Goal: Task Accomplishment & Management: Complete application form

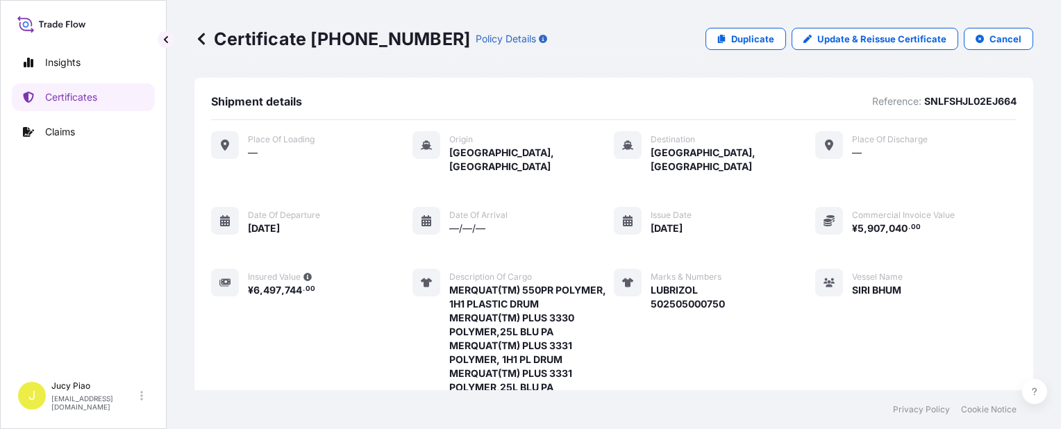
scroll to position [610, 0]
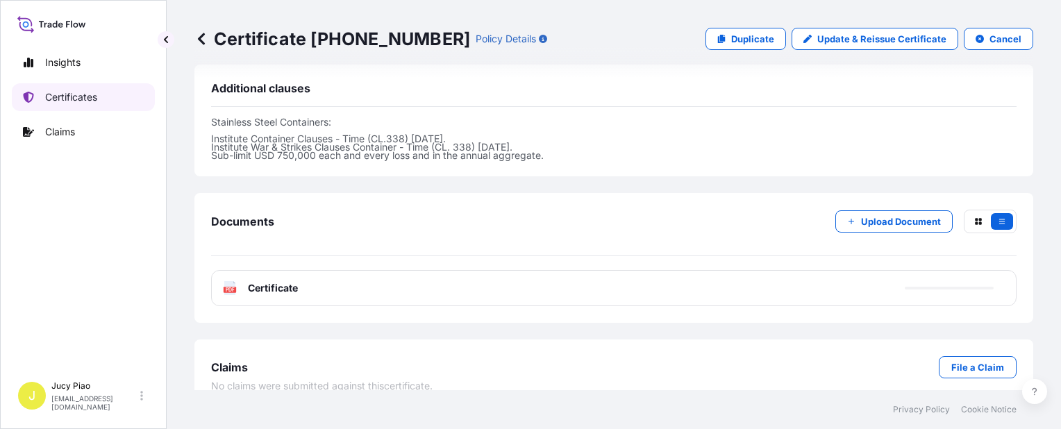
click at [89, 104] on link "Certificates" at bounding box center [83, 97] width 143 height 28
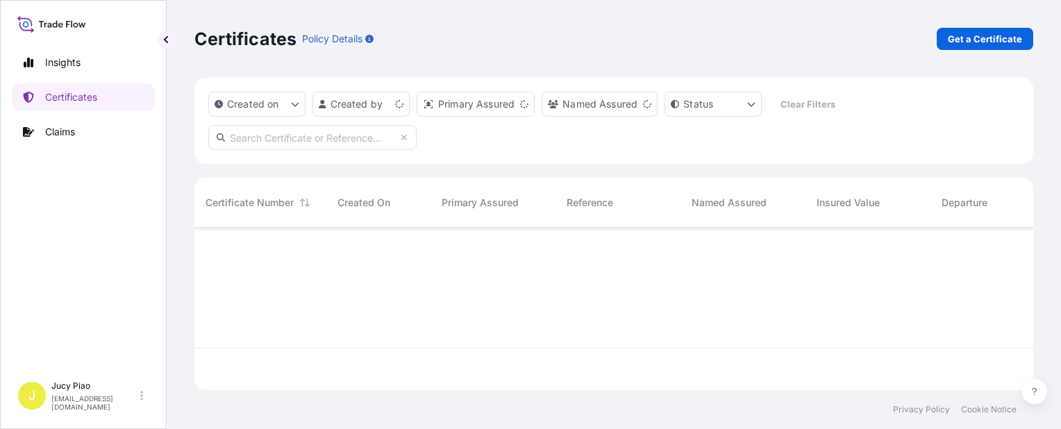
scroll to position [160, 828]
click at [987, 33] on p "Get a Certificate" at bounding box center [985, 39] width 74 height 14
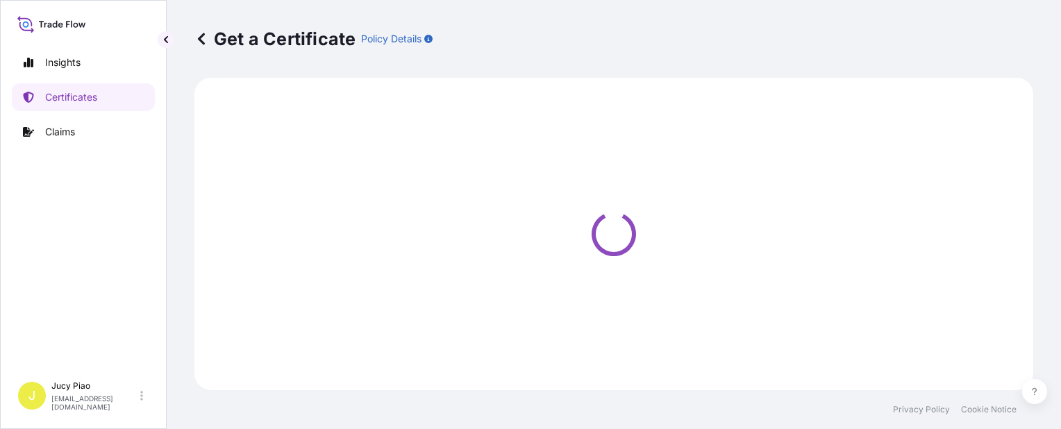
select select "Barge"
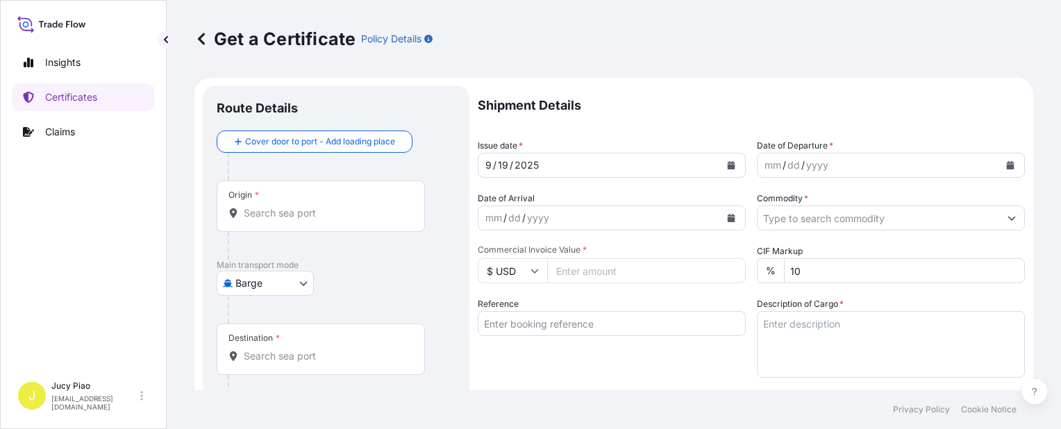
click at [556, 324] on input "Reference" at bounding box center [612, 323] width 268 height 25
paste input "757510636228"
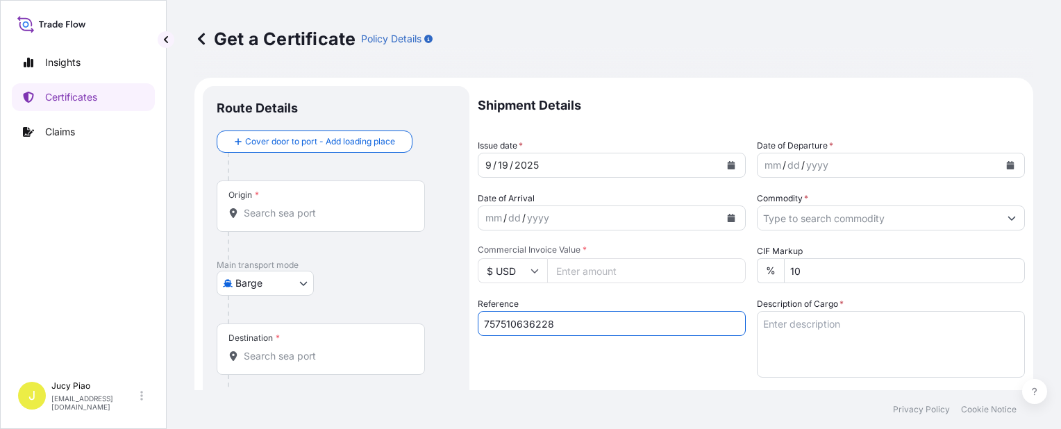
type input "757510636228"
click at [564, 352] on div "Reference 757510636228" at bounding box center [612, 337] width 268 height 81
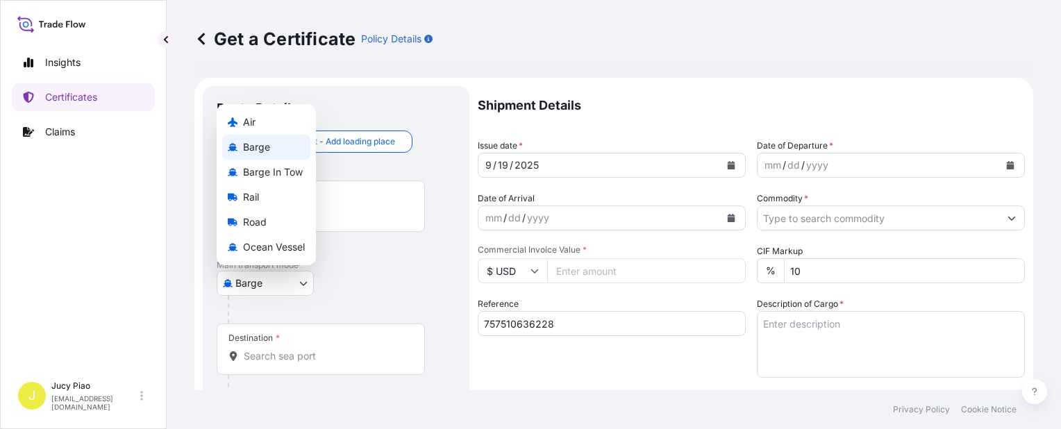
click at [281, 277] on body "Insights Certificates Claims J Jucy Piao [EMAIL_ADDRESS][DOMAIN_NAME] Get a Cer…" at bounding box center [530, 214] width 1061 height 429
click at [273, 249] on span "Ocean Vessel" at bounding box center [274, 247] width 62 height 14
select select "Ocean Vessel"
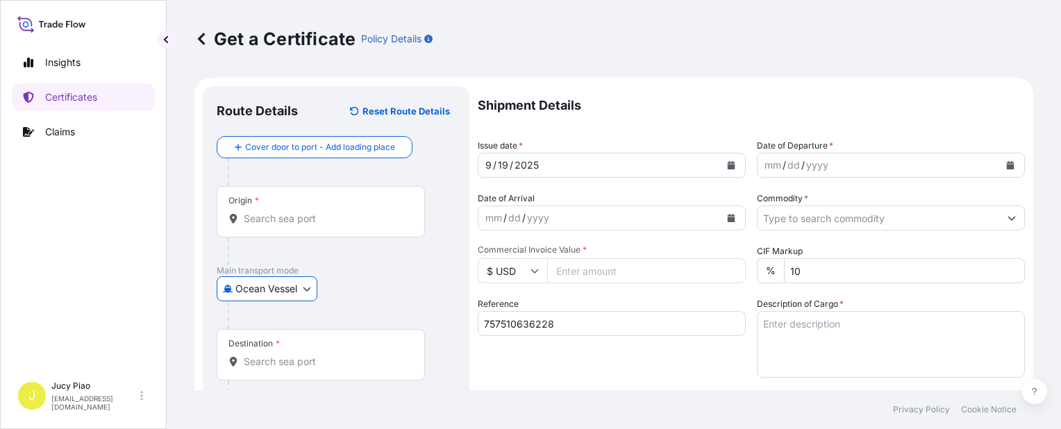
click at [369, 274] on p "Main transport mode" at bounding box center [336, 270] width 239 height 11
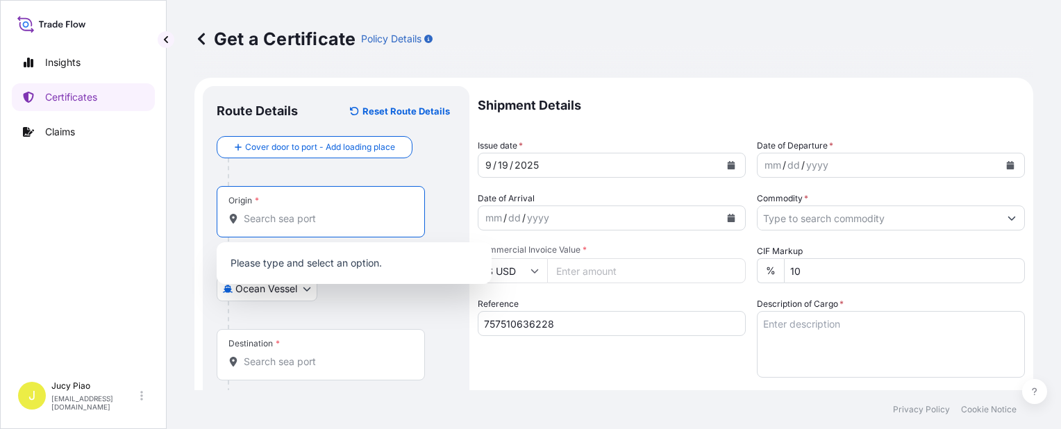
click at [316, 224] on input "Origin *" at bounding box center [326, 219] width 164 height 14
paste input "[GEOGRAPHIC_DATA],"
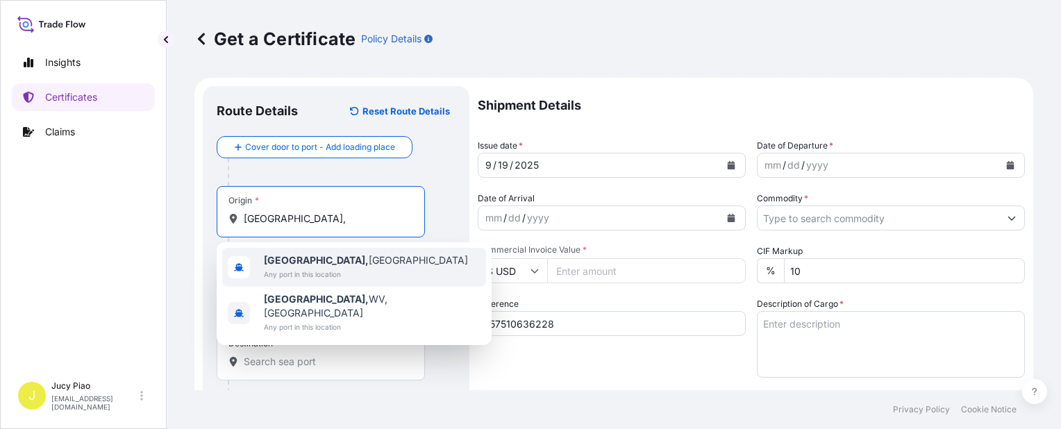
click at [318, 273] on span "Any port in this location" at bounding box center [366, 274] width 204 height 14
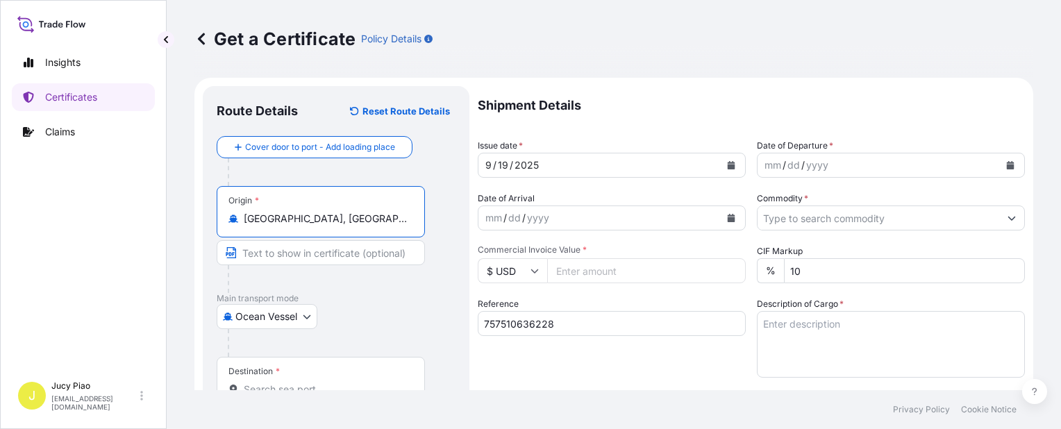
drag, startPoint x: 284, startPoint y: 222, endPoint x: 353, endPoint y: 226, distance: 68.9
click at [353, 226] on div "Origin * [GEOGRAPHIC_DATA], [GEOGRAPHIC_DATA]" at bounding box center [321, 211] width 208 height 51
drag, startPoint x: 289, startPoint y: 224, endPoint x: 380, endPoint y: 213, distance: 91.8
click at [380, 213] on input "CNSGH - [GEOGRAPHIC_DATA], [GEOGRAPHIC_DATA]" at bounding box center [326, 219] width 164 height 14
type input "CNSGH - [GEOGRAPHIC_DATA], [GEOGRAPHIC_DATA]"
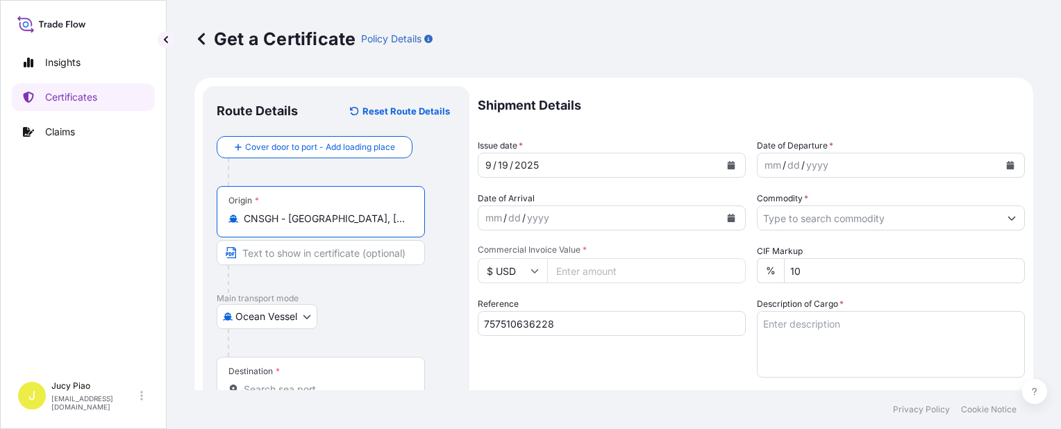
click at [299, 251] on input "Text to appear on certificate" at bounding box center [321, 252] width 208 height 25
paste input "[GEOGRAPHIC_DATA], [GEOGRAPHIC_DATA]"
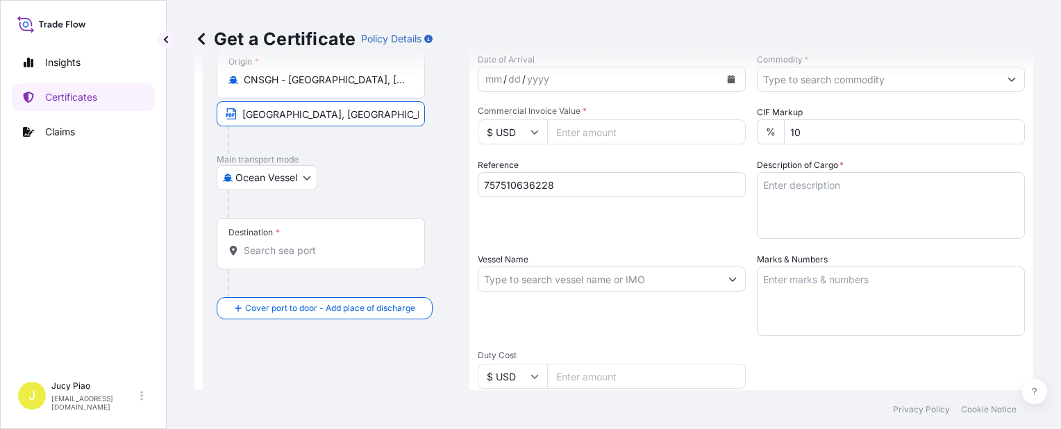
type input "[GEOGRAPHIC_DATA], [GEOGRAPHIC_DATA]"
click at [289, 251] on input "Destination *" at bounding box center [326, 251] width 164 height 14
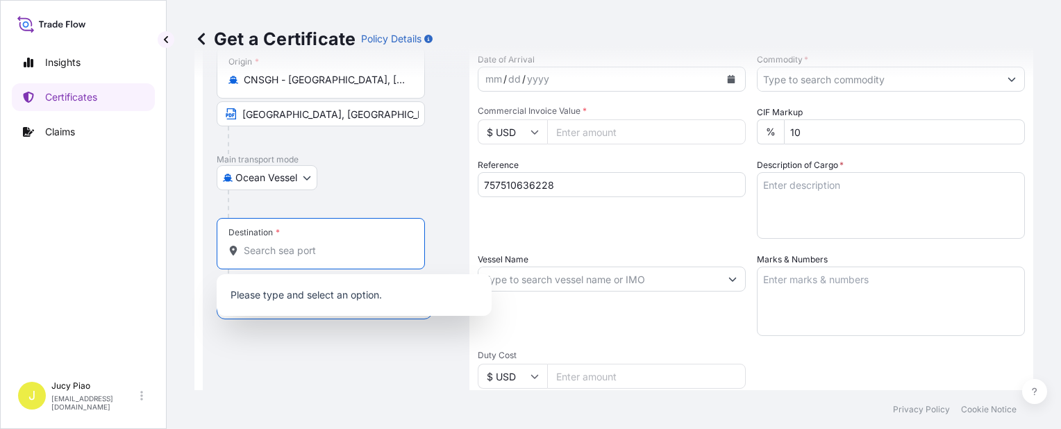
click at [267, 251] on input "Destination *" at bounding box center [326, 251] width 164 height 14
paste input "[GEOGRAPHIC_DATA],"
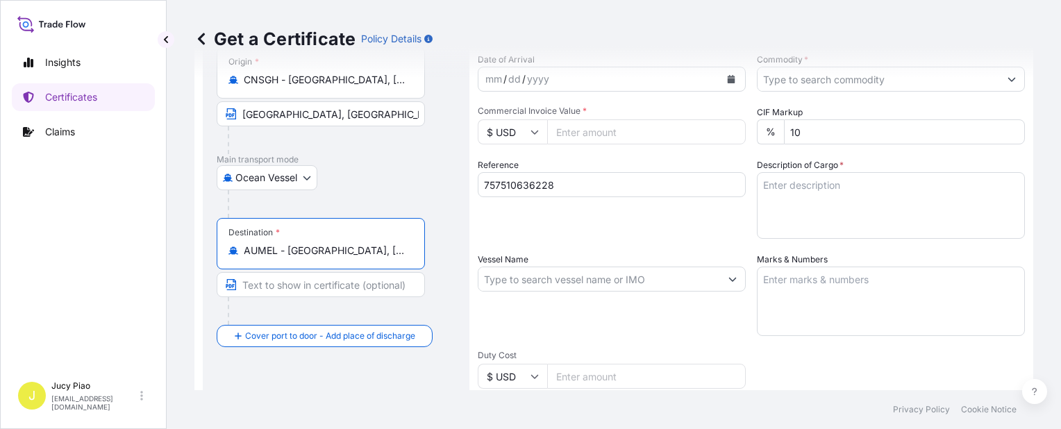
drag, startPoint x: 288, startPoint y: 251, endPoint x: 397, endPoint y: 254, distance: 109.1
click at [397, 254] on input "AUMEL - [GEOGRAPHIC_DATA], [GEOGRAPHIC_DATA]" at bounding box center [326, 251] width 164 height 14
type input "AUMEL - [GEOGRAPHIC_DATA], [GEOGRAPHIC_DATA]"
click at [327, 281] on input "Text to appear on certificate" at bounding box center [321, 284] width 208 height 25
paste input "[GEOGRAPHIC_DATA], [GEOGRAPHIC_DATA]"
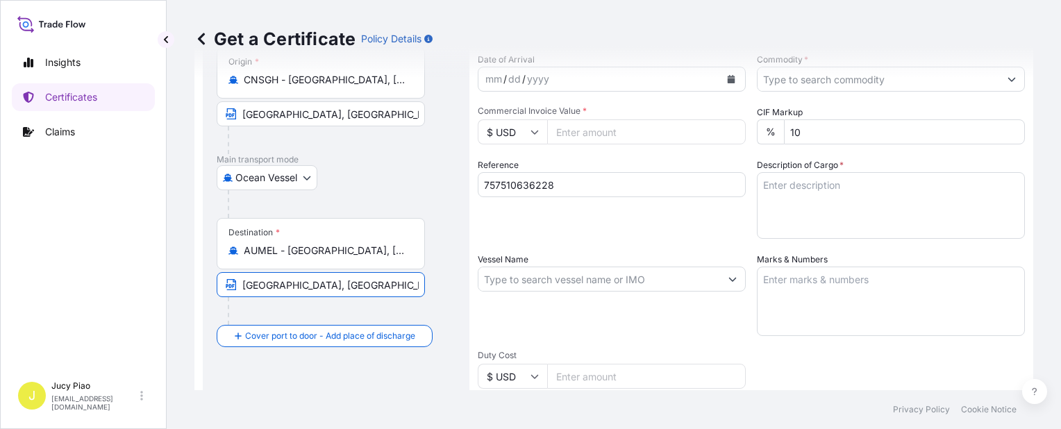
type input "[GEOGRAPHIC_DATA], [GEOGRAPHIC_DATA]"
click at [538, 250] on div "Shipment Details Issue date * [DATE] Date of Departure * mm / dd / yyyy Date of…" at bounding box center [751, 278] width 547 height 662
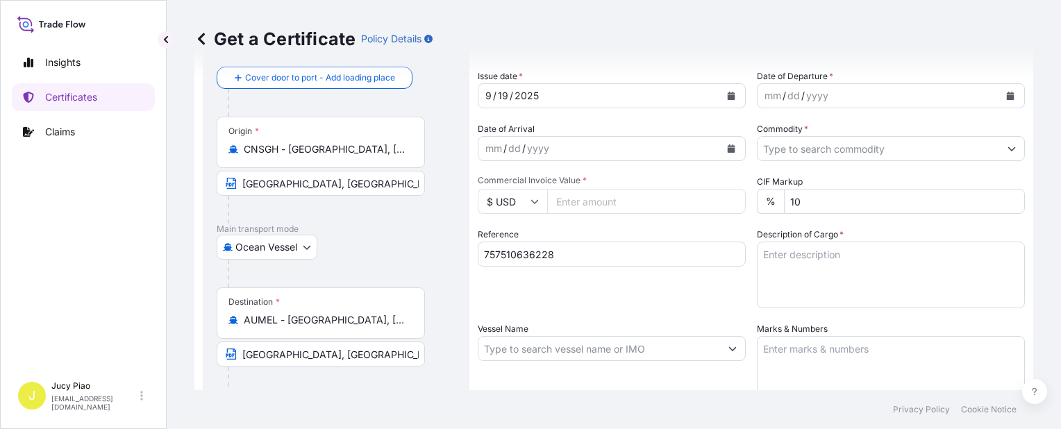
scroll to position [0, 0]
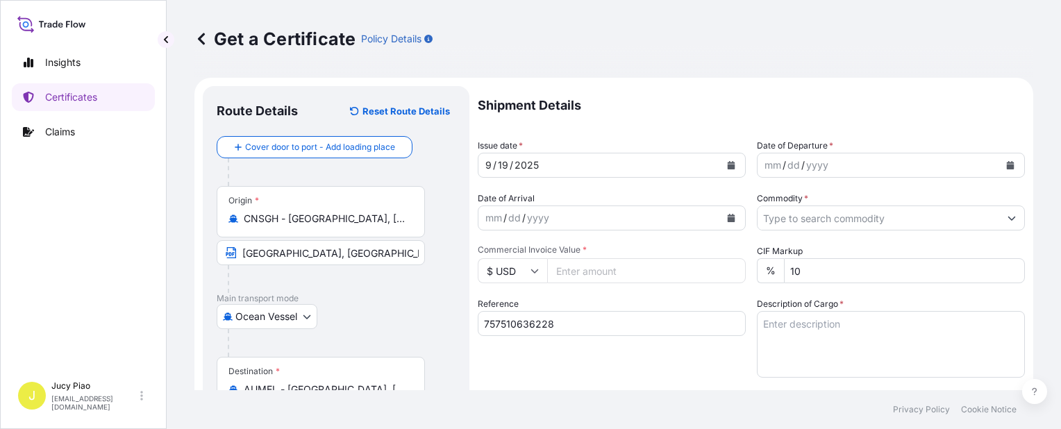
click at [509, 100] on p "Shipment Details" at bounding box center [751, 105] width 547 height 39
click at [500, 97] on p "Shipment Details" at bounding box center [751, 105] width 547 height 39
click at [504, 101] on p "Shipment Details" at bounding box center [751, 105] width 547 height 39
click at [504, 92] on p "Shipment Details" at bounding box center [751, 105] width 547 height 39
click at [506, 95] on p "Shipment Details" at bounding box center [751, 105] width 547 height 39
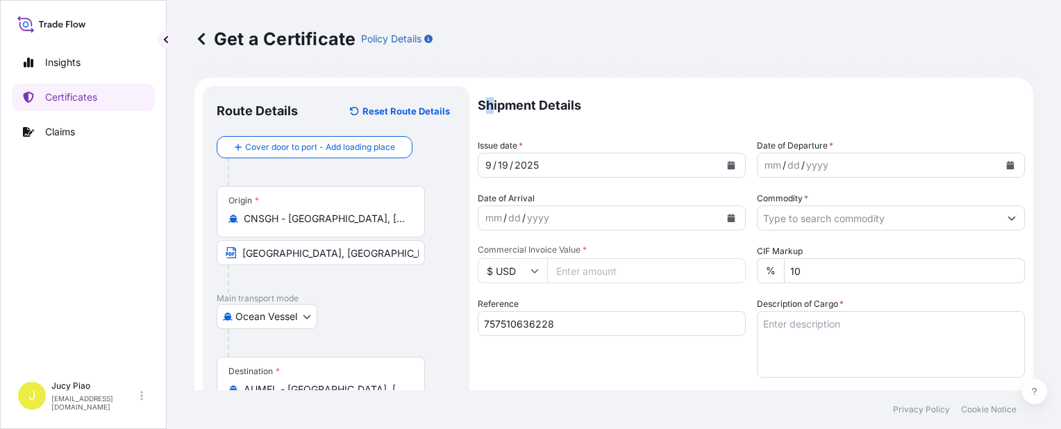
click at [495, 93] on p "Shipment Details" at bounding box center [751, 105] width 547 height 39
drag, startPoint x: 495, startPoint y: 93, endPoint x: 506, endPoint y: 164, distance: 71.8
click at [506, 164] on div "19" at bounding box center [503, 165] width 13 height 17
click at [503, 165] on div "19" at bounding box center [503, 165] width 13 height 17
drag, startPoint x: 750, startPoint y: 165, endPoint x: 775, endPoint y: 167, distance: 25.1
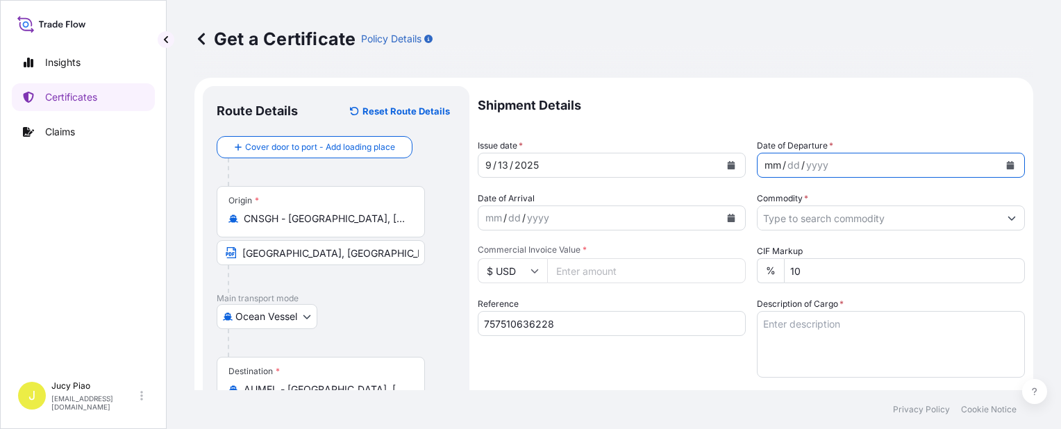
click at [752, 166] on div "Shipment Details Issue date * [DATE] Date of Departure * mm / dd / yyyy Date of…" at bounding box center [751, 417] width 547 height 662
click at [775, 167] on div "mm" at bounding box center [772, 165] width 19 height 17
click at [836, 224] on input "Commodity *" at bounding box center [879, 218] width 242 height 25
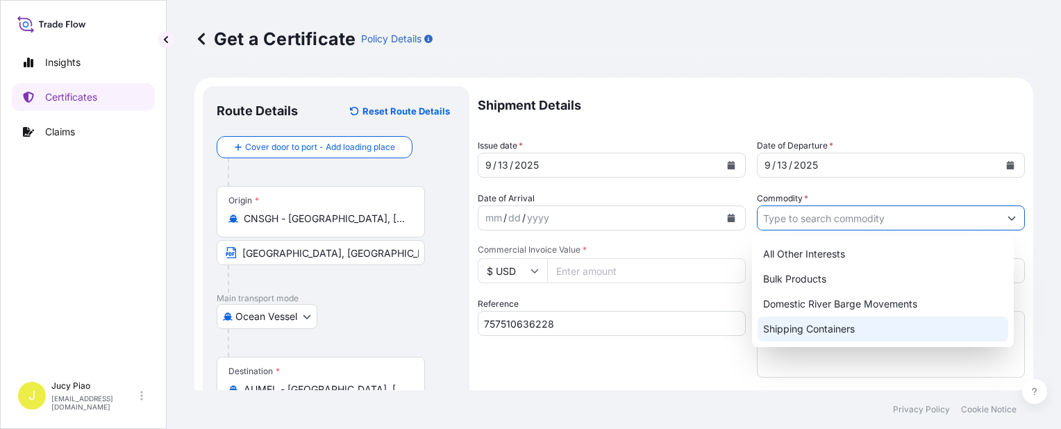
click at [803, 327] on div "Shipping Containers" at bounding box center [883, 329] width 251 height 25
type input "Shipping Containers"
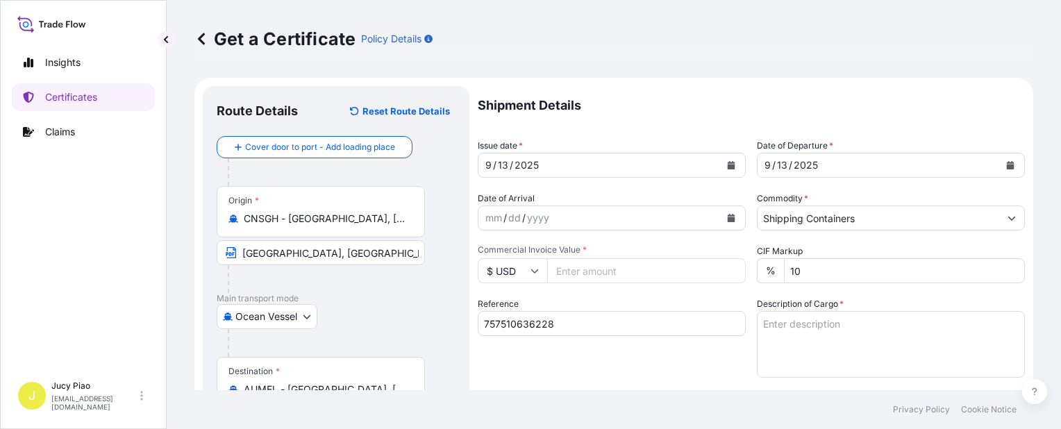
click at [629, 272] on input "Commercial Invoice Value *" at bounding box center [646, 270] width 199 height 25
type input "38400"
click at [817, 336] on textarea "Description of Cargo *" at bounding box center [891, 344] width 268 height 67
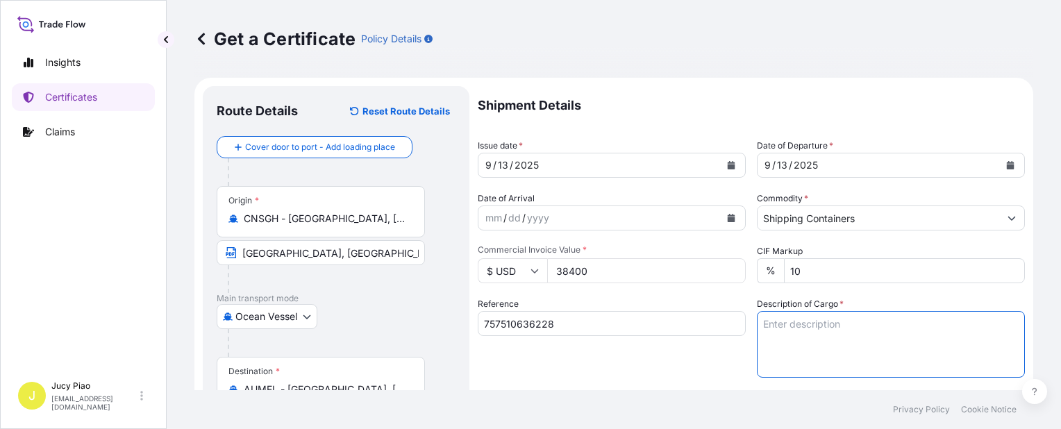
click at [901, 338] on textarea "Description of Cargo *" at bounding box center [891, 344] width 268 height 67
paste textarea "[MEDICAL_DATA](TM) 805, 275GA IBC"
paste textarea "12 PALLETS (12 TOT)"
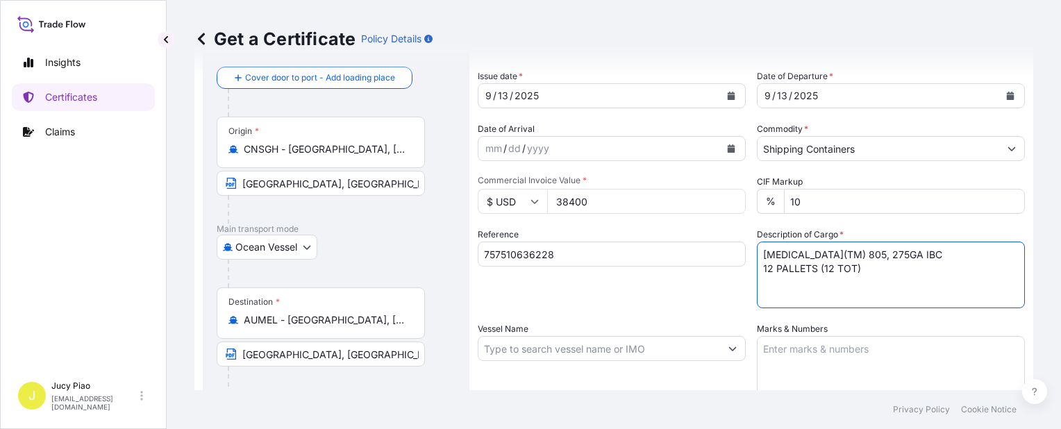
type textarea "[MEDICAL_DATA](TM) 805, 275GA IBC 12 PALLETS (12 TOT)"
click at [829, 354] on textarea "Marks & Numbers" at bounding box center [891, 370] width 268 height 69
paste textarea "IXOM OPERATIONS"
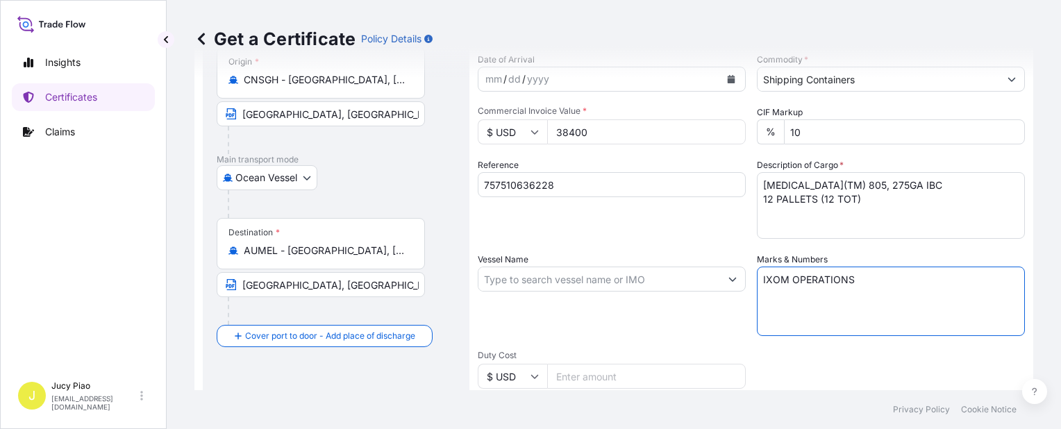
click at [867, 276] on textarea "IXOM OPERATIONS" at bounding box center [891, 301] width 268 height 69
paste textarea "PTY LTD PO : 4506445701 PRODUCT NAME: [MEDICAL_DATA](TM) 805 , 275GA IBC"
click at [759, 296] on textarea "IXOM OPERATIONS PTY LTD PO : 4506445701 PRODUCT NAME: [MEDICAL_DATA](TM) 805 , …" at bounding box center [891, 301] width 268 height 69
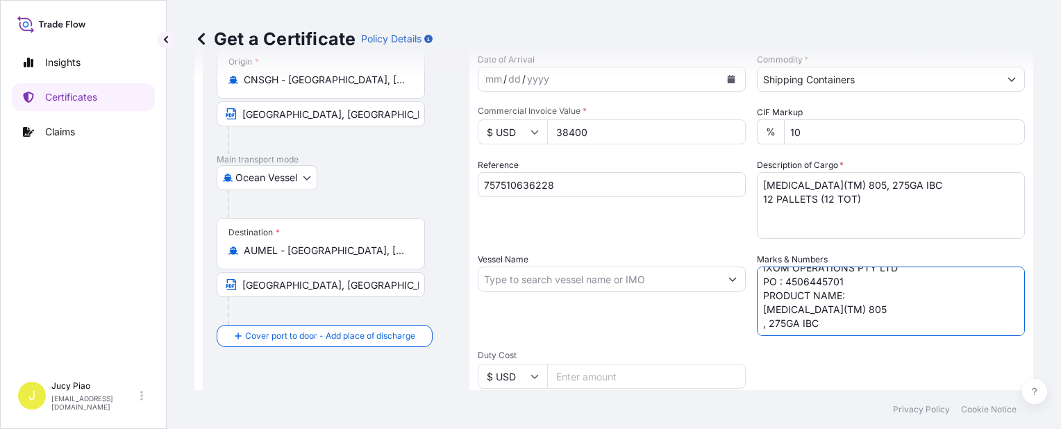
click at [759, 327] on textarea "IXOM OPERATIONS PTY LTD PO : 4506445701 PRODUCT NAME: [MEDICAL_DATA](TM) 805 , …" at bounding box center [891, 301] width 268 height 69
click at [757, 321] on textarea "IXOM OPERATIONS PTY LTD PO : 4506445701 PRODUCT NAME: [MEDICAL_DATA](TM) 805 , …" at bounding box center [891, 301] width 268 height 69
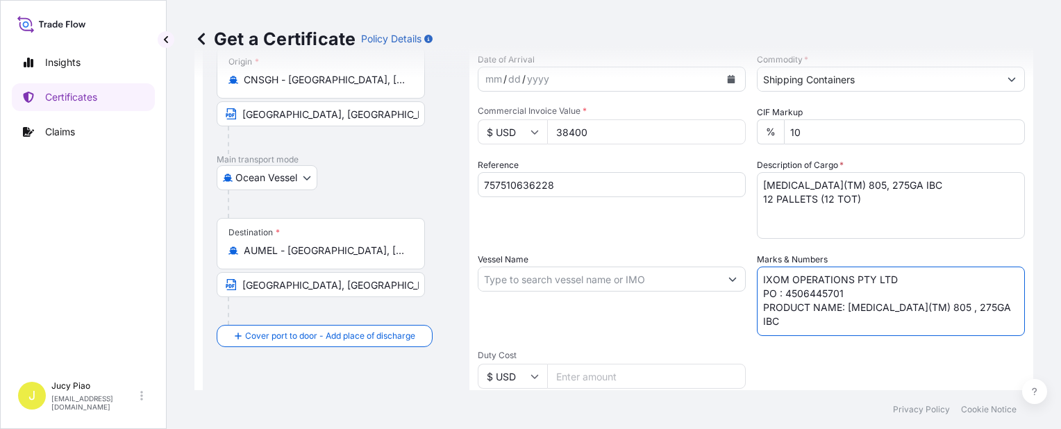
scroll to position [208, 0]
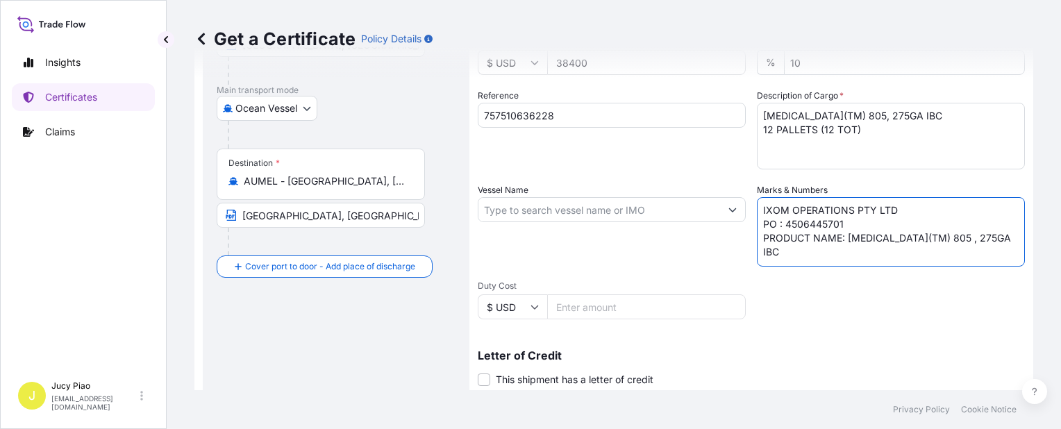
type textarea "IXOM OPERATIONS PTY LTD PO : 4506445701 PRODUCT NAME: [MEDICAL_DATA](TM) 805 , …"
click at [664, 307] on input "Duty Cost" at bounding box center [646, 307] width 199 height 25
click at [588, 207] on input "Vessel Name" at bounding box center [600, 209] width 242 height 25
click at [546, 214] on input "Vessel Name" at bounding box center [600, 209] width 242 height 25
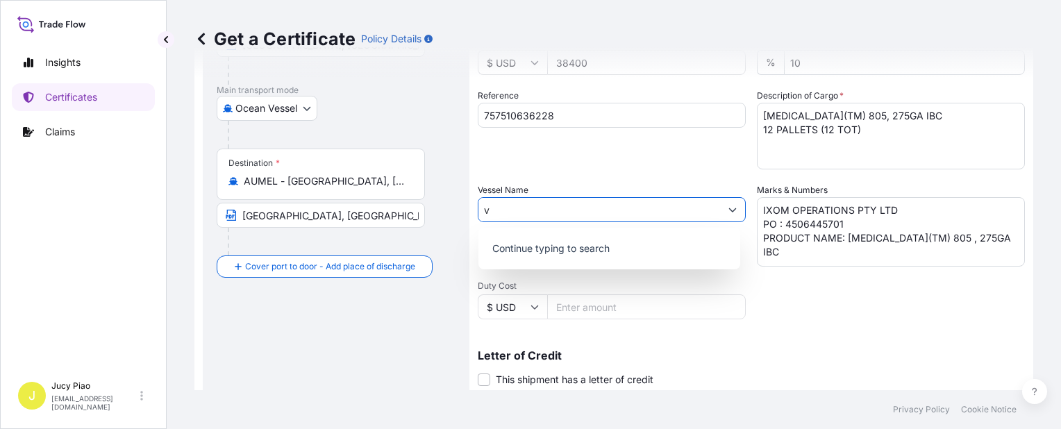
drag, startPoint x: 424, startPoint y: 213, endPoint x: 374, endPoint y: 210, distance: 50.1
click at [374, 210] on form "Route Details Reset Route Details Cover door to port - Add loading place Place …" at bounding box center [614, 228] width 839 height 718
paste input "TS [GEOGRAPHIC_DATA]"
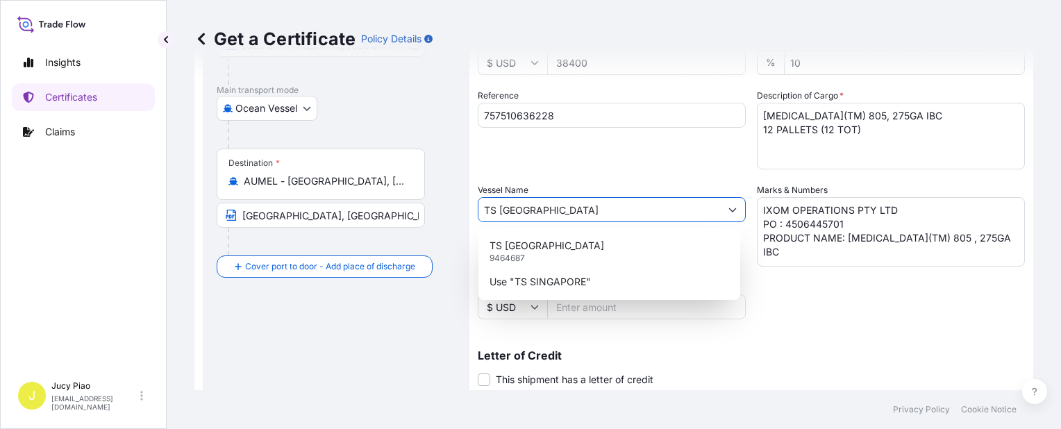
click at [504, 247] on p "TS [GEOGRAPHIC_DATA]" at bounding box center [547, 246] width 115 height 14
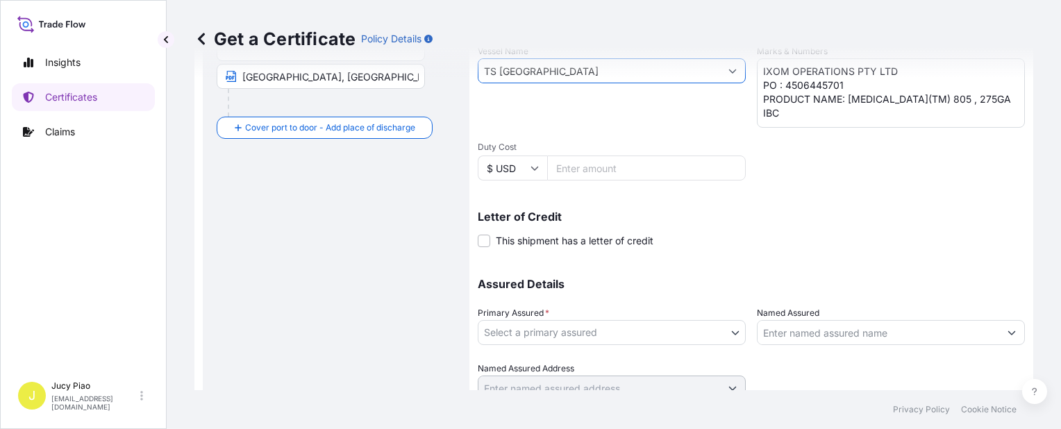
scroll to position [404, 0]
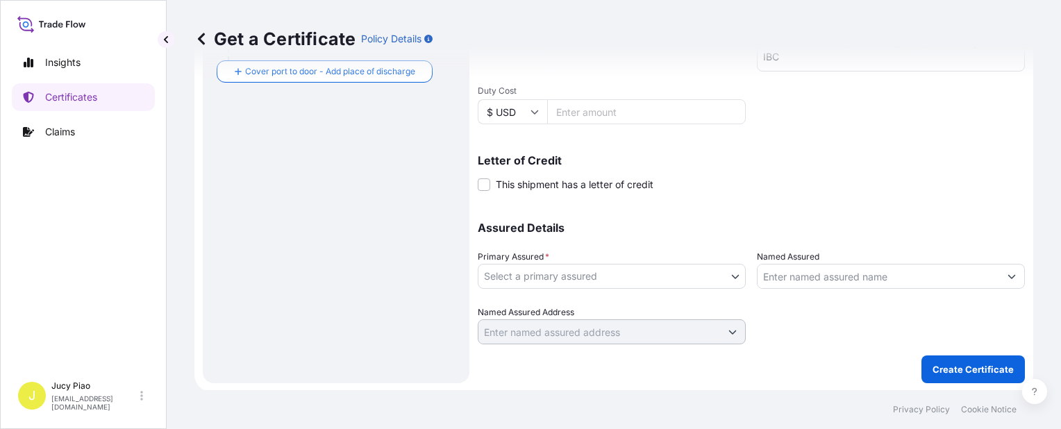
type input "TS [GEOGRAPHIC_DATA]"
click at [517, 270] on body "0 options available. 2 options available. Insights Certificates Claims J Jucy P…" at bounding box center [530, 214] width 1061 height 429
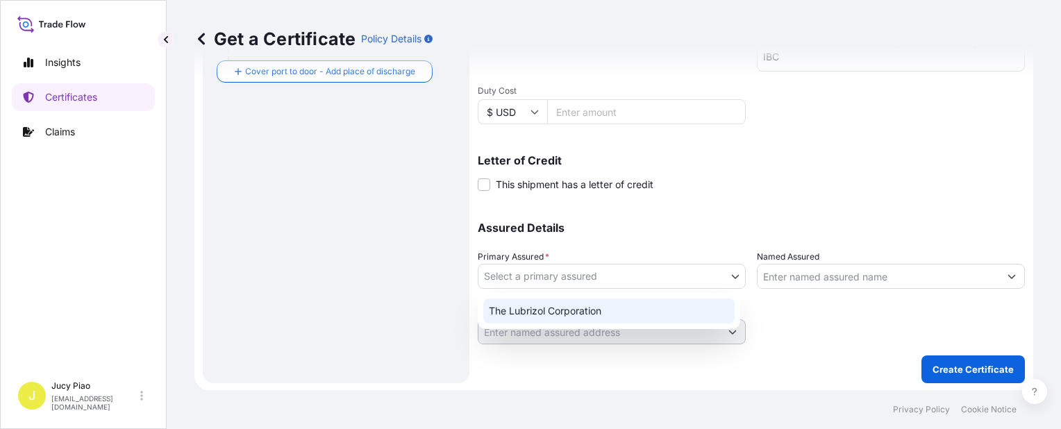
click at [526, 313] on div "The Lubrizol Corporation" at bounding box center [608, 311] width 251 height 25
select select "31566"
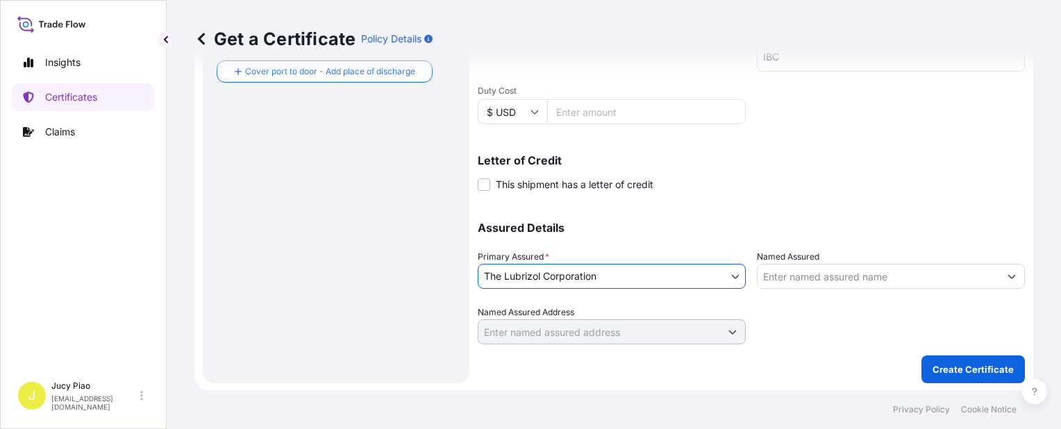
click at [782, 276] on input "Named Assured" at bounding box center [879, 276] width 242 height 25
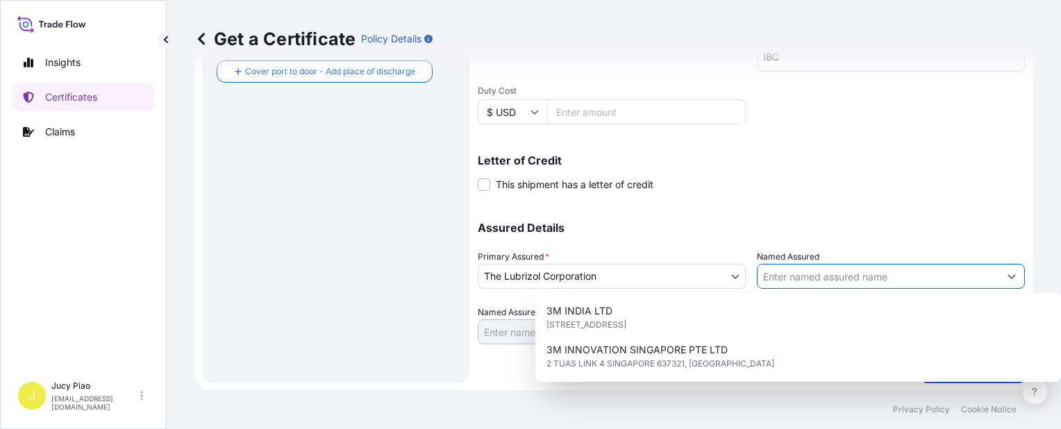
paste input "IXOM OPERATIONS PTY LTD"
type input "IXOM OPERATIONS PTY LTD"
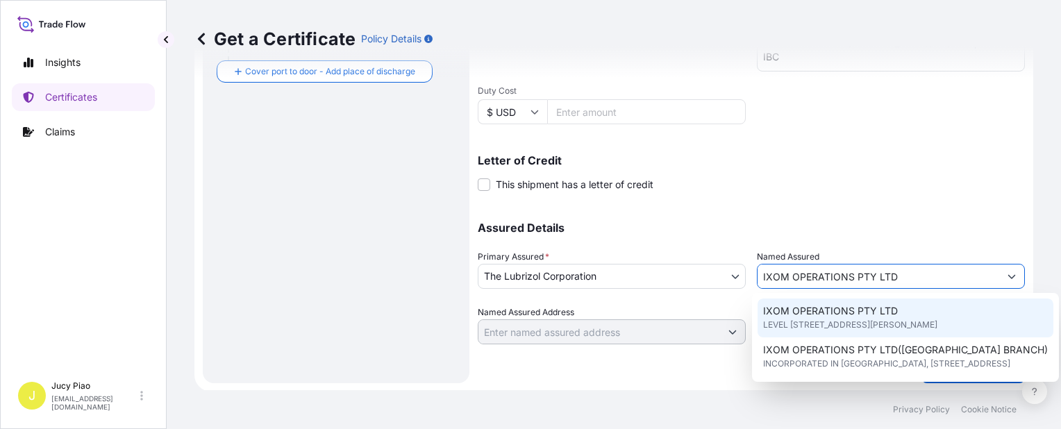
click at [795, 324] on span "LEVEL [STREET_ADDRESS][PERSON_NAME]" at bounding box center [850, 325] width 174 height 14
type input "LEVEL [STREET_ADDRESS][PERSON_NAME]"
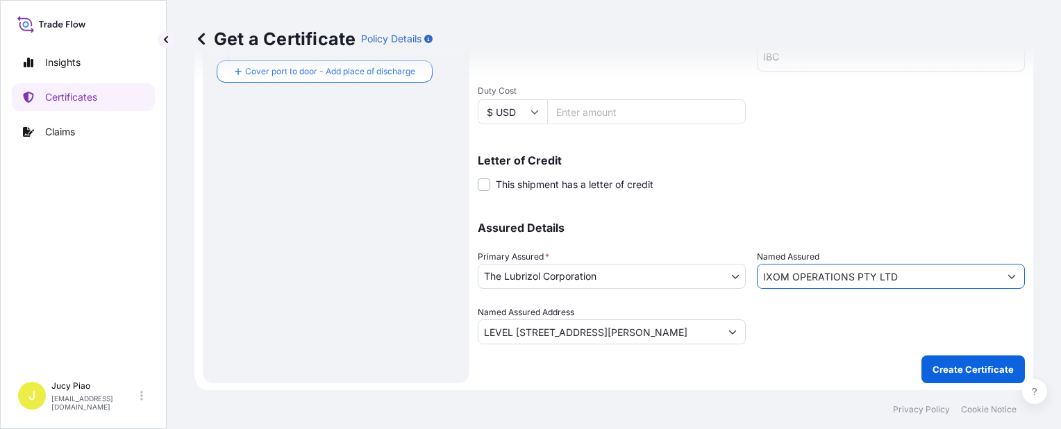
type input "IXOM OPERATIONS PTY LTD"
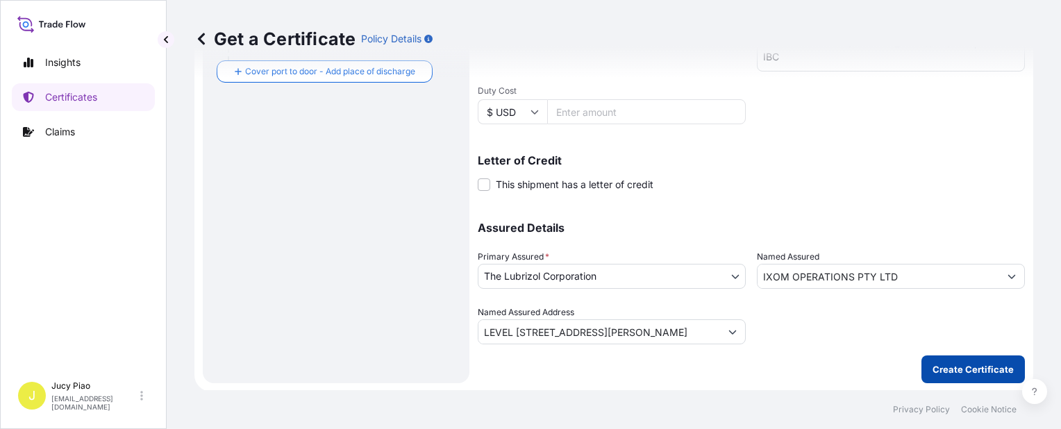
click at [956, 368] on p "Create Certificate" at bounding box center [973, 370] width 81 height 14
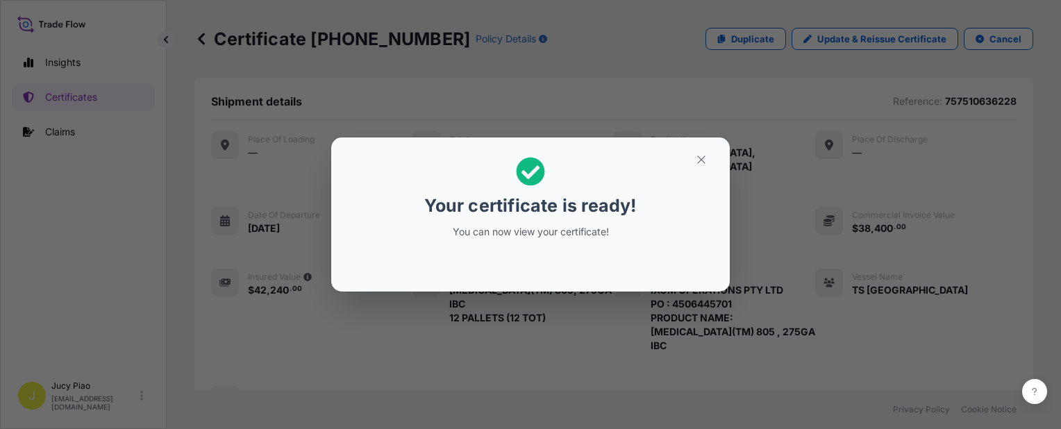
click at [700, 164] on icon "button" at bounding box center [701, 160] width 13 height 13
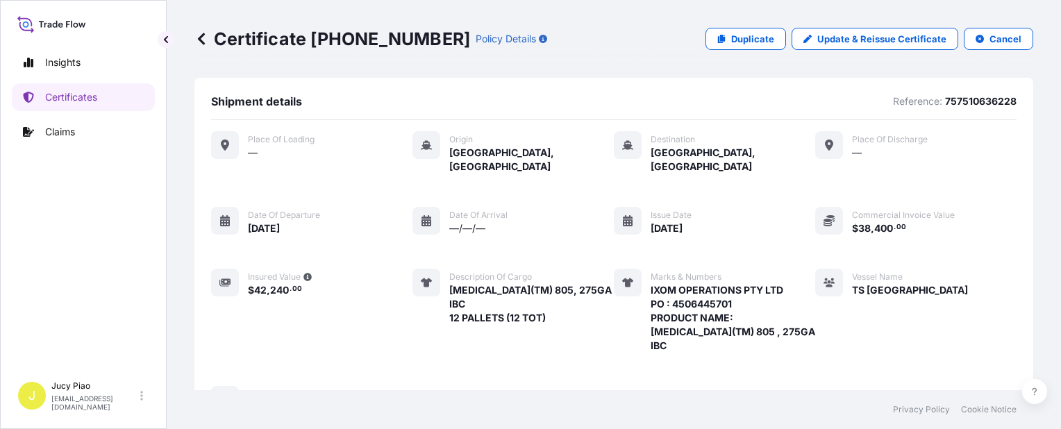
click at [744, 195] on div "Place of Loading — Origin [GEOGRAPHIC_DATA], [GEOGRAPHIC_DATA] Destination [GEO…" at bounding box center [614, 272] width 806 height 283
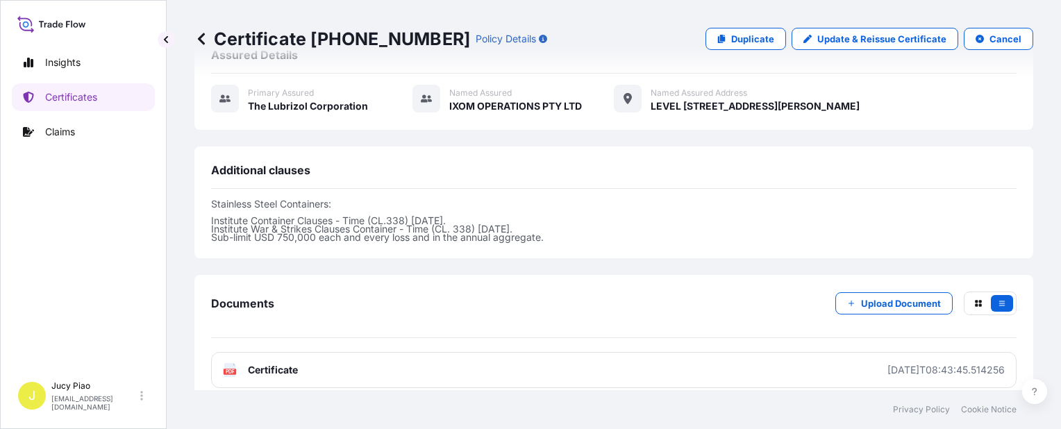
scroll to position [485, 0]
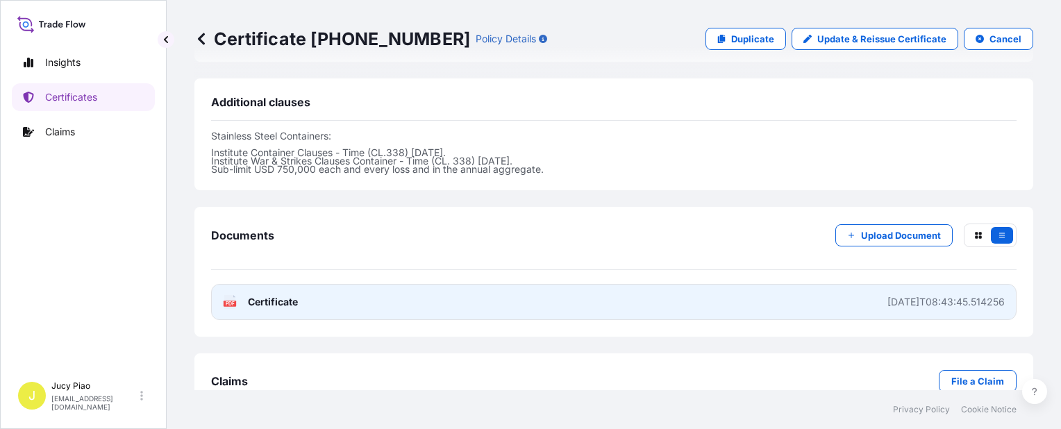
click at [760, 284] on link "PDF Certificate [DATE]T08:43:45.514256" at bounding box center [614, 302] width 806 height 36
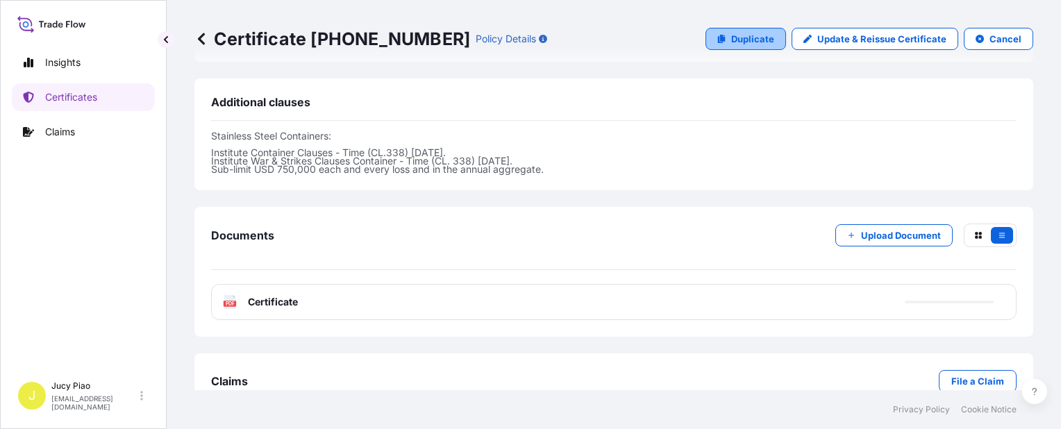
click at [723, 33] on link "Duplicate" at bounding box center [746, 39] width 81 height 22
select select "Ocean Vessel"
select select "31566"
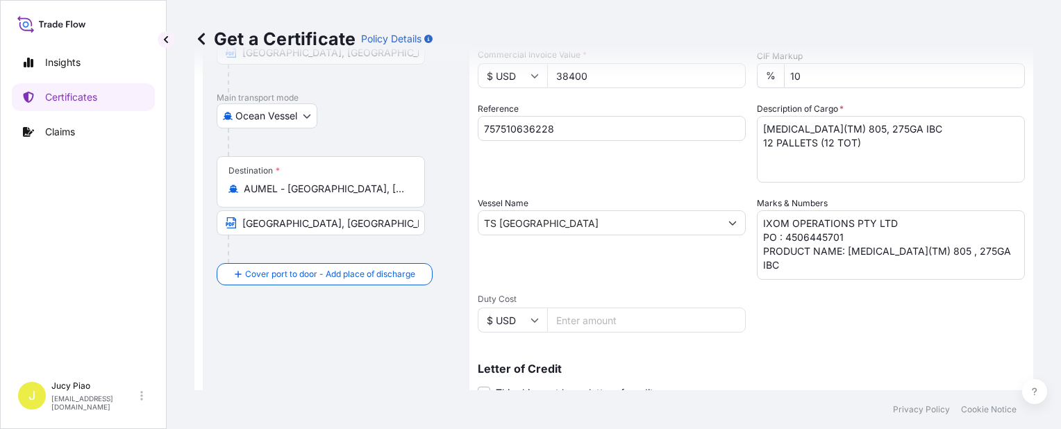
scroll to position [126, 0]
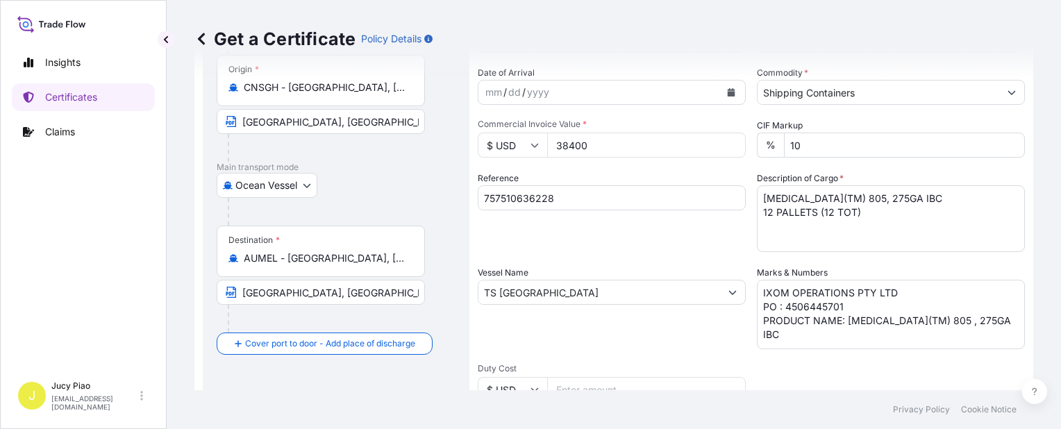
click at [570, 201] on input "757510636228" at bounding box center [612, 197] width 268 height 25
drag, startPoint x: 433, startPoint y: 183, endPoint x: 412, endPoint y: 179, distance: 21.8
click at [413, 180] on form "Route Details Cover door to port - Add loading place Place of loading Road / [G…" at bounding box center [614, 311] width 839 height 718
paste input "CSHSE043327"
type input "CSHSE0433278"
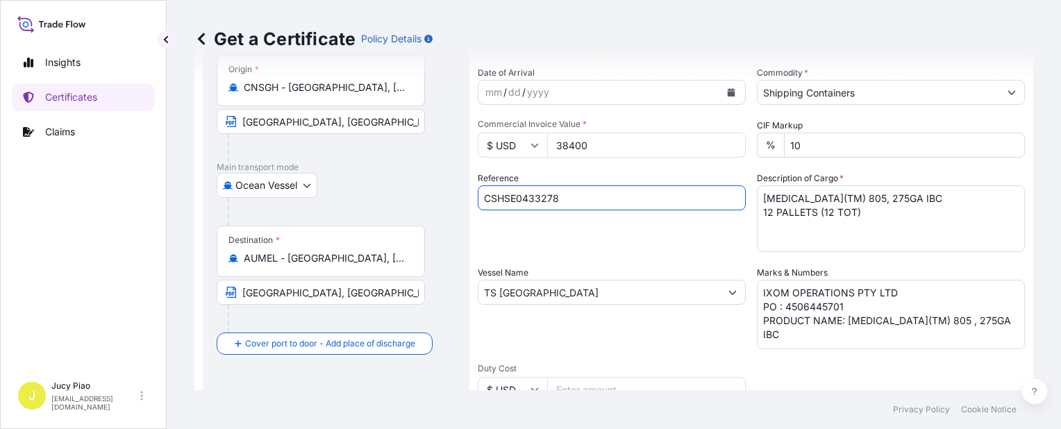
click at [395, 255] on input "AUMEL - [GEOGRAPHIC_DATA], [GEOGRAPHIC_DATA]" at bounding box center [326, 258] width 164 height 14
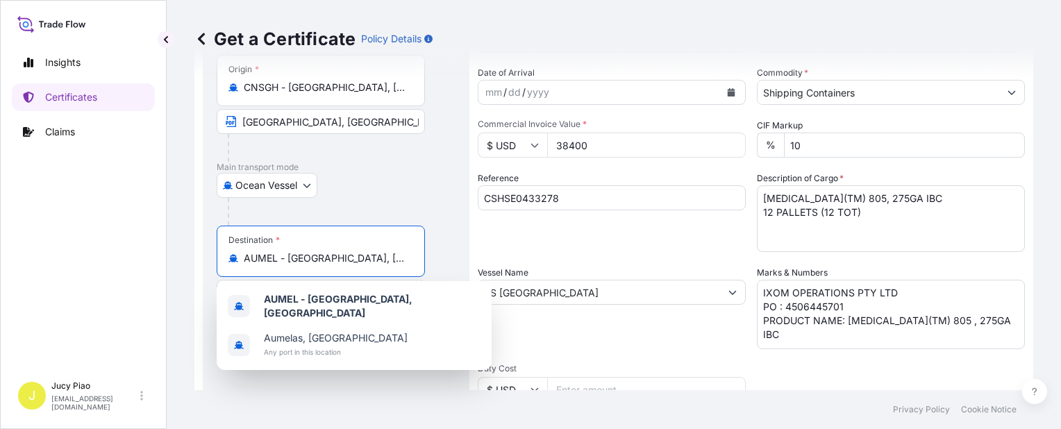
drag, startPoint x: 397, startPoint y: 256, endPoint x: 97, endPoint y: 260, distance: 300.8
click at [100, 261] on div "Insights Certificates Claims J Jucy Piao [EMAIL_ADDRESS][DOMAIN_NAME] Get a Cer…" at bounding box center [530, 214] width 1061 height 429
paste input "[GEOGRAPHIC_DATA]"
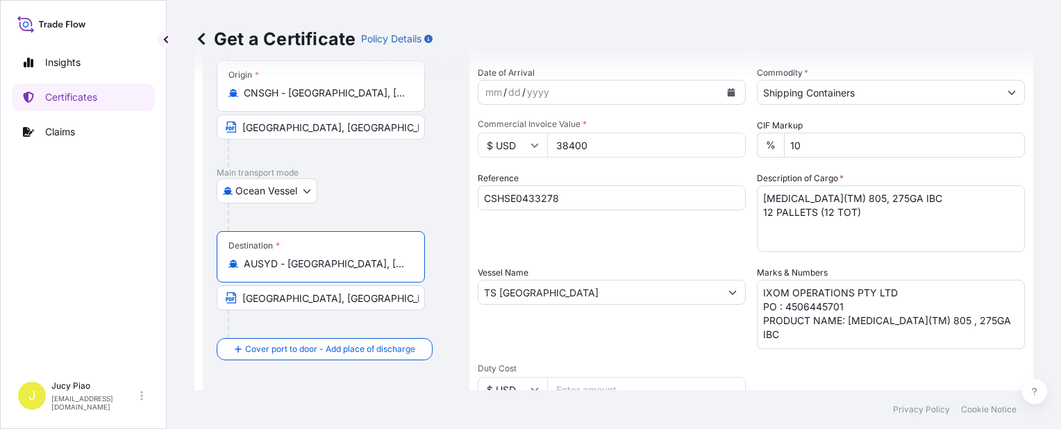
drag, startPoint x: 286, startPoint y: 262, endPoint x: 383, endPoint y: 263, distance: 98.0
click at [383, 263] on input "AUSYD - [GEOGRAPHIC_DATA], [GEOGRAPHIC_DATA]" at bounding box center [326, 264] width 164 height 14
type input "AUSYD - [GEOGRAPHIC_DATA], [GEOGRAPHIC_DATA]"
click at [301, 253] on div "Destination * AUSYD - [GEOGRAPHIC_DATA], [GEOGRAPHIC_DATA]" at bounding box center [321, 256] width 208 height 51
click at [301, 257] on input "AUSYD - [GEOGRAPHIC_DATA], [GEOGRAPHIC_DATA]" at bounding box center [326, 264] width 164 height 14
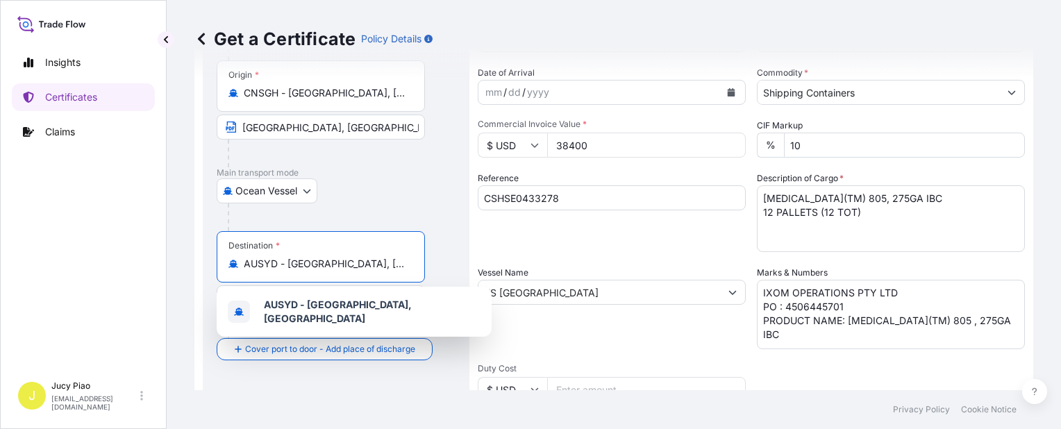
click at [291, 264] on input "AUSYD - [GEOGRAPHIC_DATA], [GEOGRAPHIC_DATA]" at bounding box center [326, 264] width 164 height 14
drag, startPoint x: 289, startPoint y: 265, endPoint x: 375, endPoint y: 263, distance: 86.2
click at [375, 263] on input "AUSYD - [GEOGRAPHIC_DATA], [GEOGRAPHIC_DATA]" at bounding box center [326, 264] width 164 height 14
click at [379, 183] on div "Ocean Vessel Air Barge Barge in Tow Rail Road [GEOGRAPHIC_DATA]" at bounding box center [336, 191] width 239 height 25
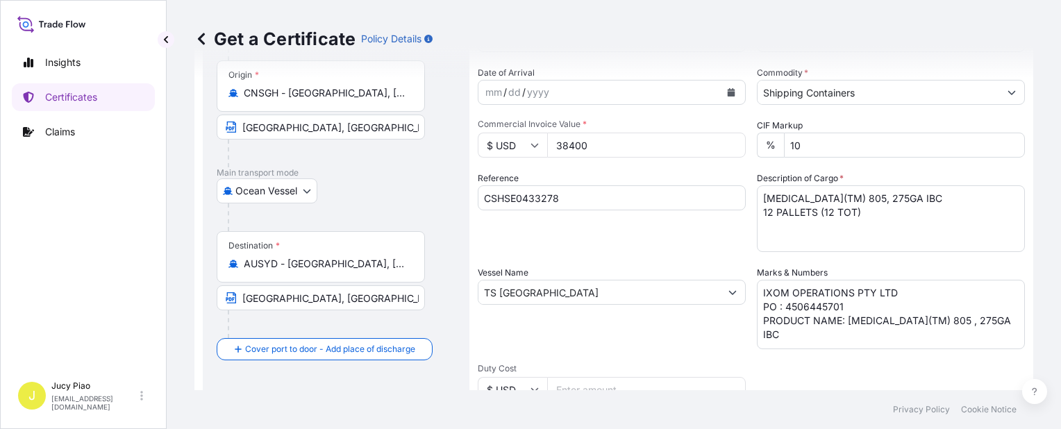
click at [339, 298] on input "[GEOGRAPHIC_DATA], [GEOGRAPHIC_DATA]" at bounding box center [321, 298] width 208 height 25
drag, startPoint x: 185, startPoint y: 288, endPoint x: 223, endPoint y: 293, distance: 37.8
click at [172, 288] on div "Get a Certificate Policy Details Route Details Reset Route Details Cover door t…" at bounding box center [614, 195] width 895 height 390
paste input "[GEOGRAPHIC_DATA]"
type input "[GEOGRAPHIC_DATA], [GEOGRAPHIC_DATA]"
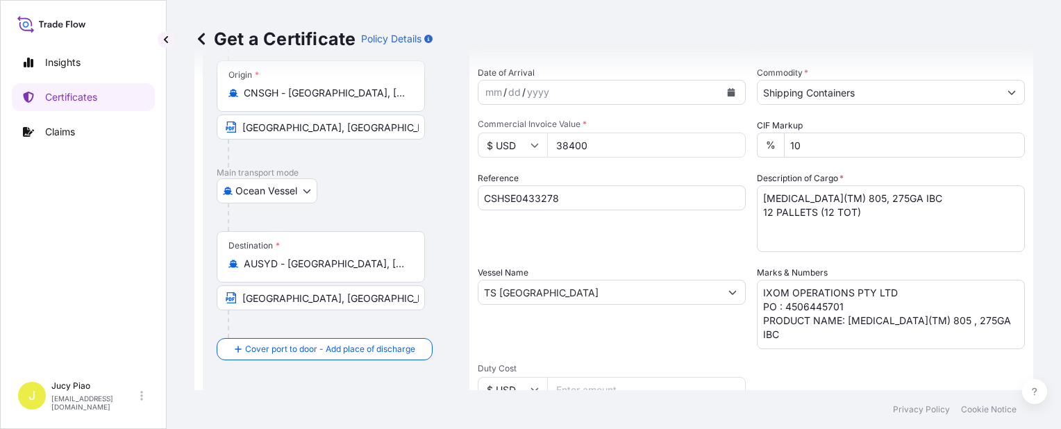
click at [580, 332] on div "Vessel Name TS [GEOGRAPHIC_DATA]" at bounding box center [612, 307] width 268 height 83
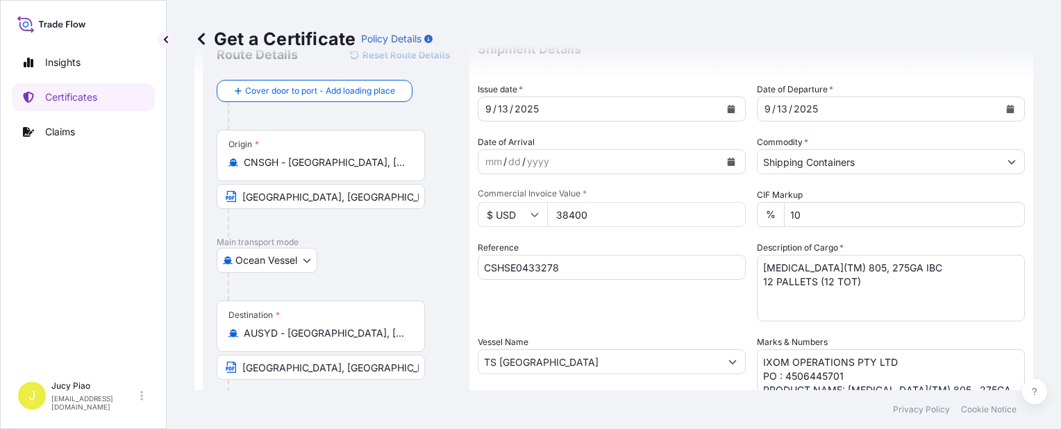
drag, startPoint x: 595, startPoint y: 213, endPoint x: 603, endPoint y: 214, distance: 7.7
click at [596, 213] on input "38400" at bounding box center [646, 214] width 199 height 25
drag, startPoint x: 603, startPoint y: 214, endPoint x: 541, endPoint y: 216, distance: 61.9
click at [544, 215] on div "$ USD 38400" at bounding box center [612, 214] width 268 height 25
type input "14500"
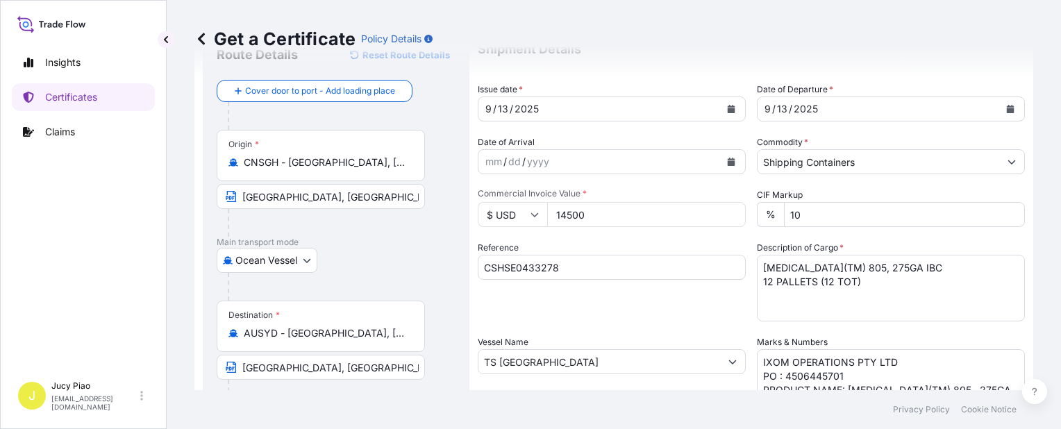
click at [506, 102] on div "13" at bounding box center [503, 109] width 13 height 17
click at [504, 108] on div "13" at bounding box center [503, 109] width 13 height 17
click at [781, 104] on div "13" at bounding box center [782, 109] width 13 height 17
click at [778, 107] on div "13" at bounding box center [782, 109] width 13 height 17
click at [884, 308] on textarea "[MEDICAL_DATA](TM) 805, 275GA IBC 12 PALLETS (12 TOT)" at bounding box center [891, 288] width 268 height 67
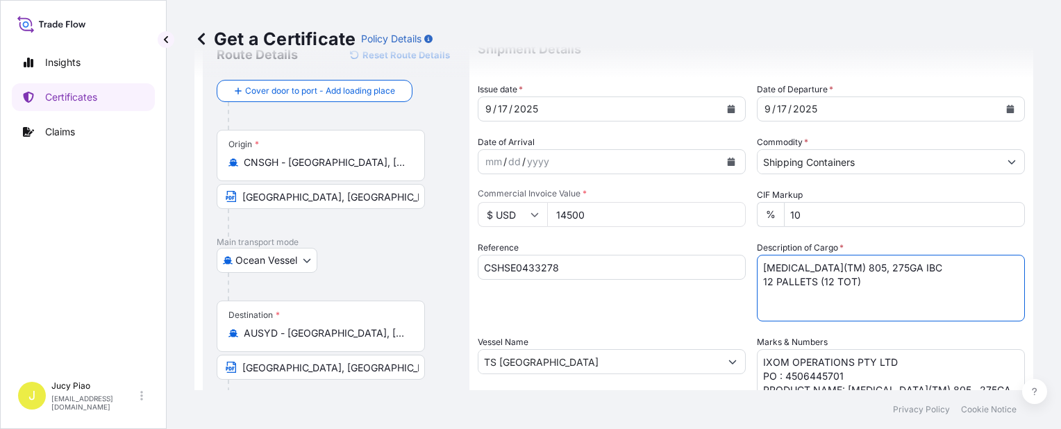
drag, startPoint x: 878, startPoint y: 284, endPoint x: 734, endPoint y: 244, distance: 150.0
click at [734, 244] on div "Shipment Details Issue date * [DATE] Date of Departure * [DATE] Date of Arrival…" at bounding box center [751, 361] width 547 height 662
paste textarea "CARBOSET(R) CA-600L, 1000L IBC"
paste textarea "5 PALLETS (5 TOT)"
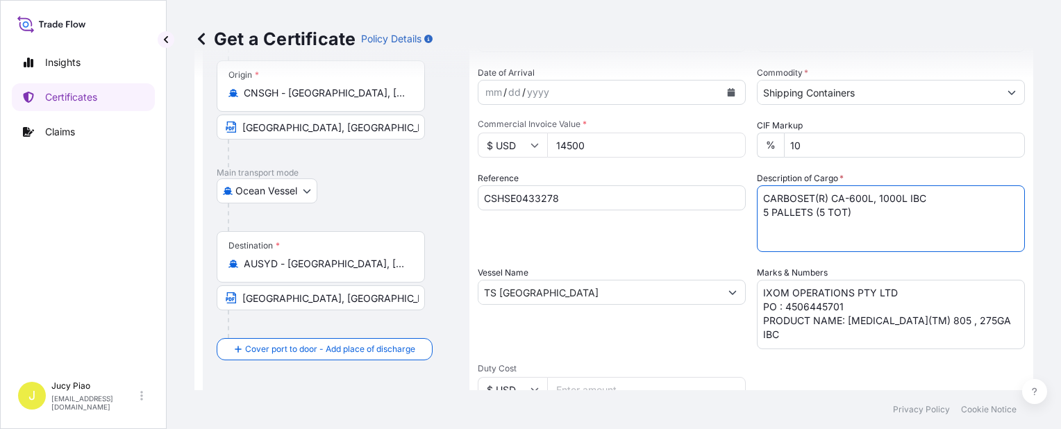
type textarea "CARBOSET(R) CA-600L, 1000L IBC 5 PALLETS (5 TOT)"
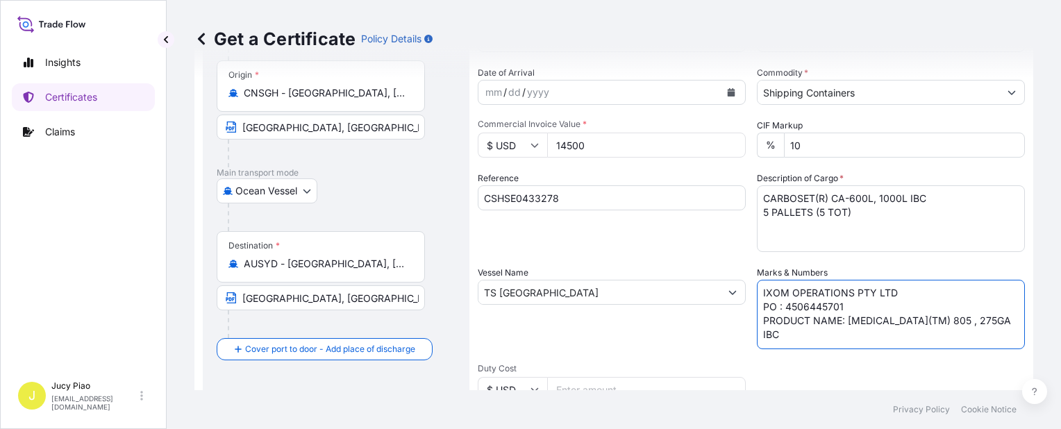
click at [820, 306] on textarea "IXOM OPERATIONS PTY LTD PO : 4506445701 PRODUCT NAME: [MEDICAL_DATA](TM) 805 , …" at bounding box center [891, 314] width 268 height 69
paste textarea "63685"
drag, startPoint x: 829, startPoint y: 304, endPoint x: 735, endPoint y: 296, distance: 94.8
click at [735, 296] on div "Shipment Details Issue date * [DATE] Date of Departure * [DATE] Date of Arrival…" at bounding box center [751, 291] width 547 height 662
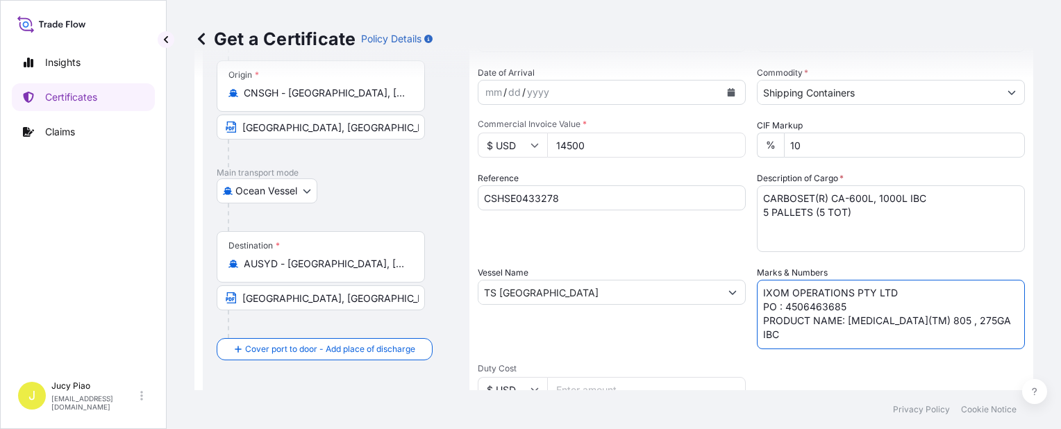
paste textarea
drag, startPoint x: 996, startPoint y: 306, endPoint x: 639, endPoint y: 256, distance: 360.5
click at [639, 256] on div "Shipment Details Issue date * [DATE] Date of Departure * [DATE] Date of Arrival…" at bounding box center [751, 291] width 547 height 662
paste textarea "IXOM OPERATIONS PTY LTD"
paste textarea "PO : 4506463685"
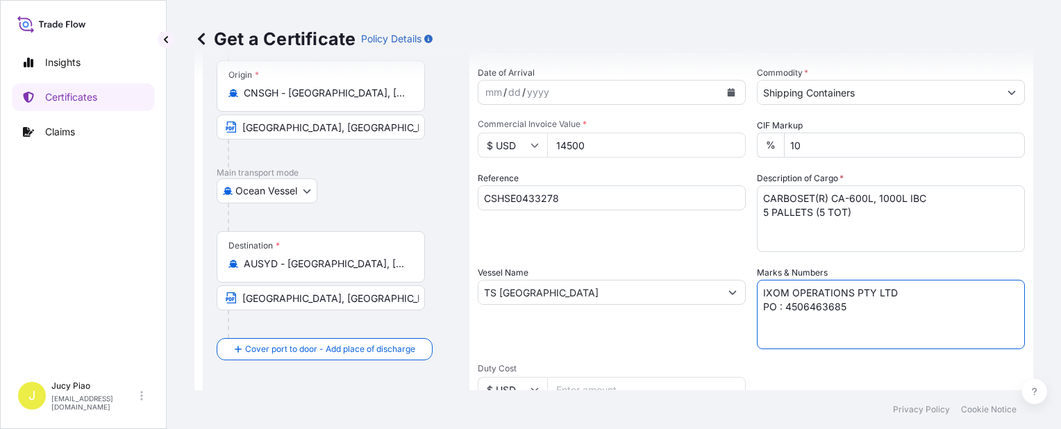
paste textarea "PRODUCT NAME: CARBOSET(R) CA-600L, 1000L IBC"
click at [763, 333] on textarea "IXOM OPERATIONS PTY LTD PO : 4506445701 PRODUCT NAME: [MEDICAL_DATA](TM) 805 , …" at bounding box center [891, 314] width 268 height 69
click at [798, 342] on textarea "IXOM OPERATIONS PTY LTD PO : 4506445701 PRODUCT NAME: [MEDICAL_DATA](TM) 805 , …" at bounding box center [891, 314] width 268 height 69
type textarea "IXOM OPERATIONS PTY LTD PO : 4506463685 PRODUCT NAME: CARBOSET(R) CA-600L, 1000…"
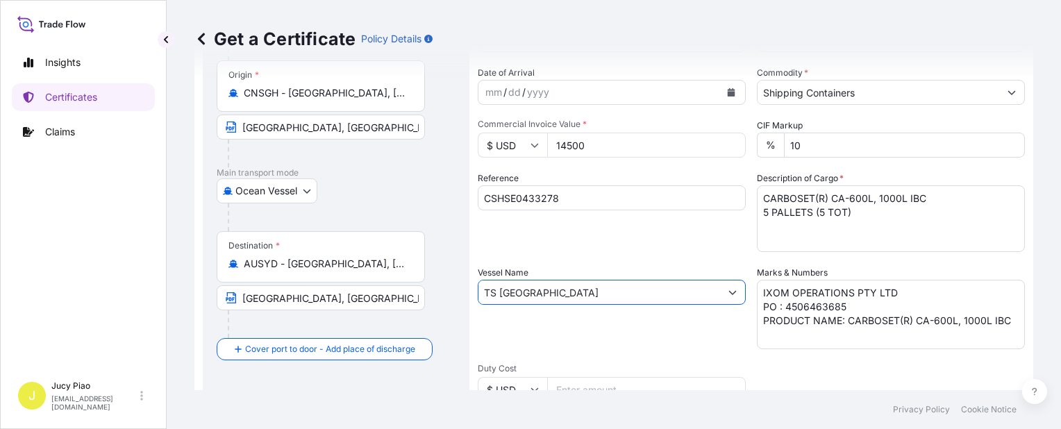
drag, startPoint x: 571, startPoint y: 292, endPoint x: 411, endPoint y: 280, distance: 160.3
click at [412, 280] on form "Route Details Reset Route Details Cover door to port - Add loading place Place …" at bounding box center [614, 311] width 839 height 718
paste input "OOCL MIAMI"
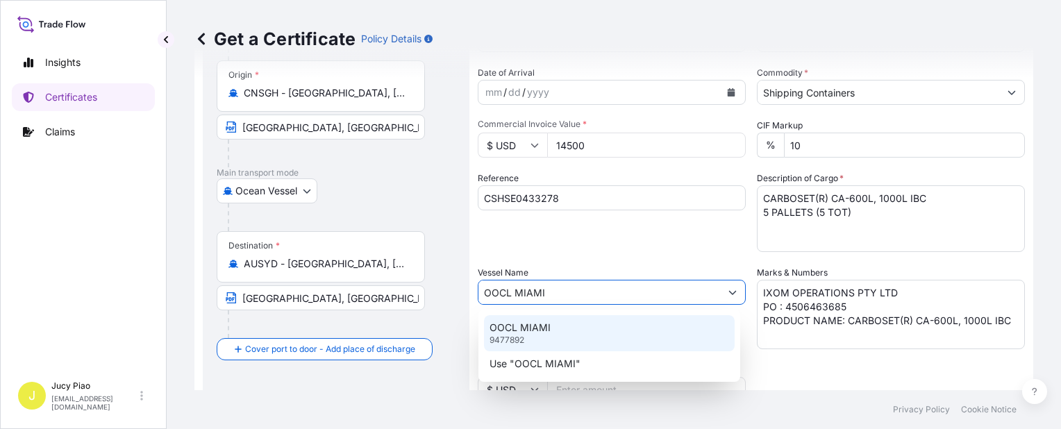
click at [542, 324] on p "OOCL MIAMI" at bounding box center [520, 328] width 61 height 14
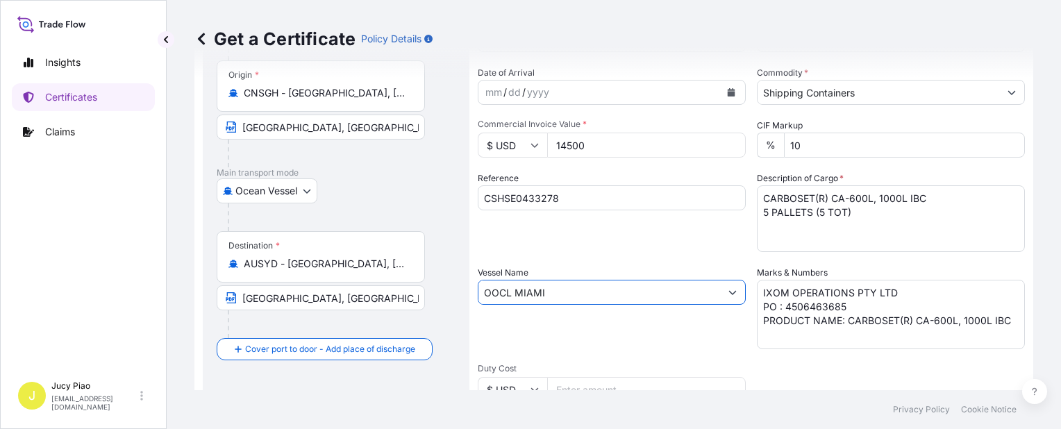
type input "OOCL MIAMI"
click at [542, 324] on div "Vessel Name OOCL [GEOGRAPHIC_DATA]" at bounding box center [612, 307] width 268 height 83
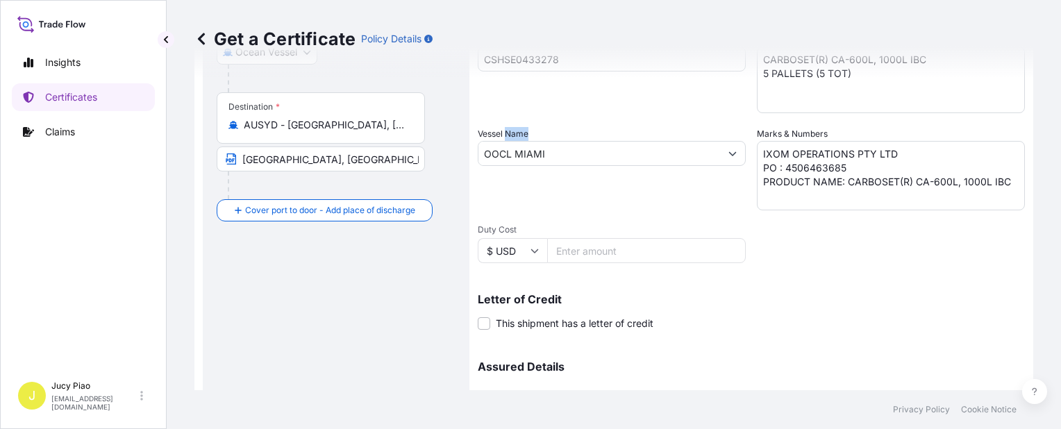
scroll to position [334, 0]
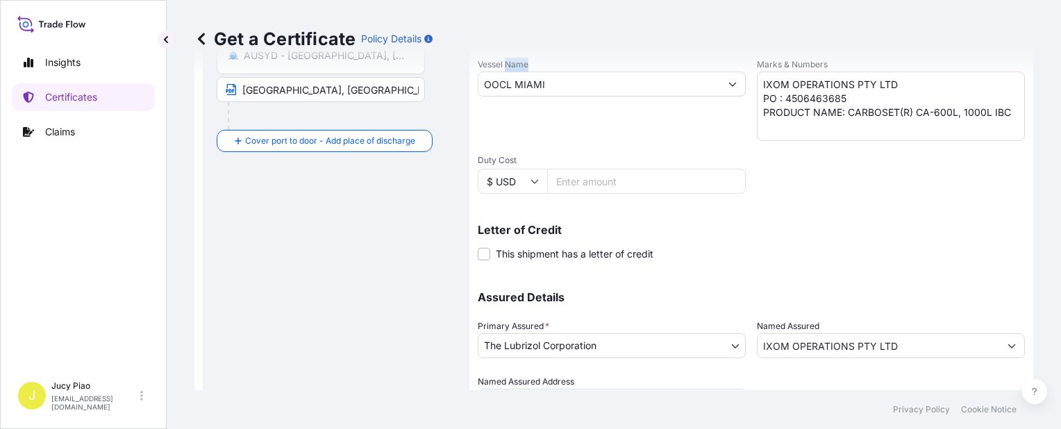
click at [738, 251] on div "Letter of Credit This shipment has a letter of credit Letter of credit * Letter…" at bounding box center [751, 242] width 547 height 37
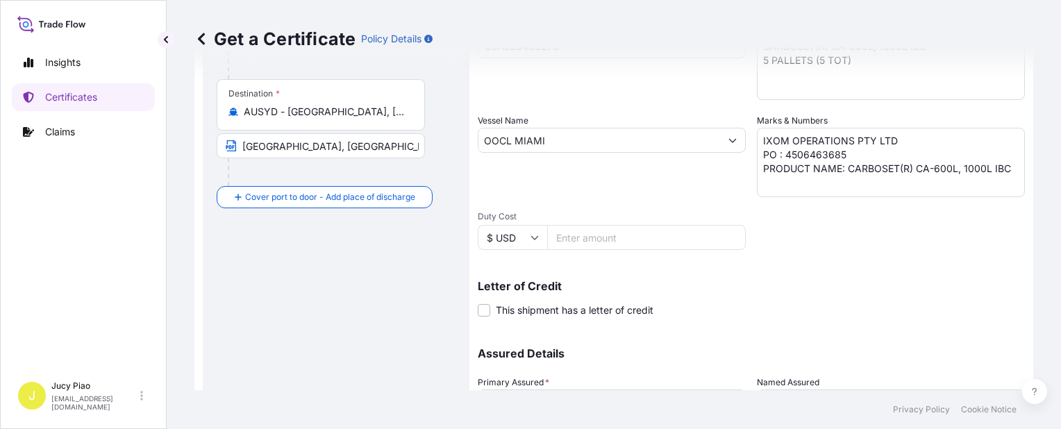
scroll to position [404, 0]
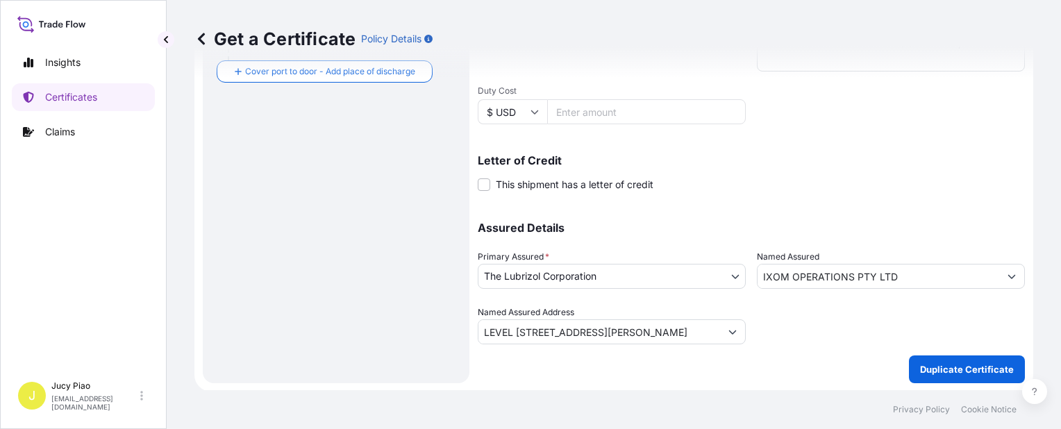
click at [970, 363] on p "Duplicate Certificate" at bounding box center [967, 370] width 94 height 14
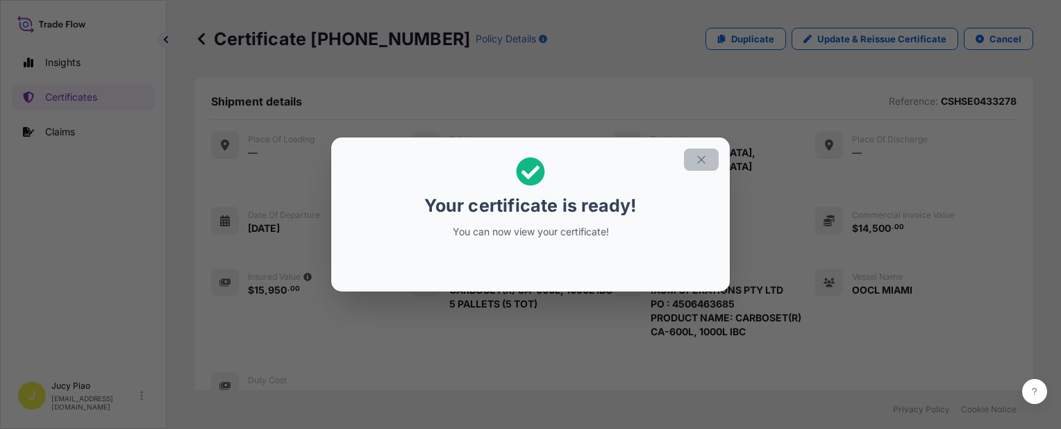
click at [699, 158] on icon "button" at bounding box center [701, 160] width 13 height 13
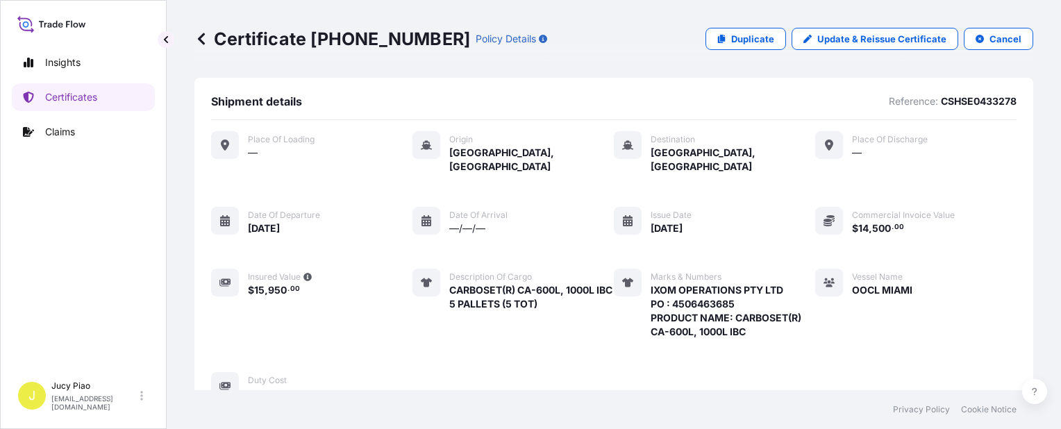
click at [766, 171] on div "Place of Loading — Origin [GEOGRAPHIC_DATA], [GEOGRAPHIC_DATA] Destination [GEO…" at bounding box center [614, 266] width 806 height 270
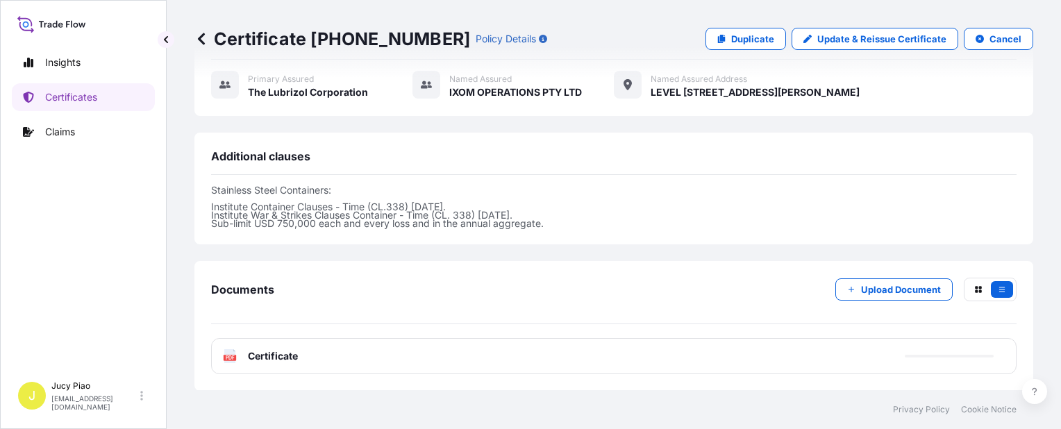
scroll to position [485, 0]
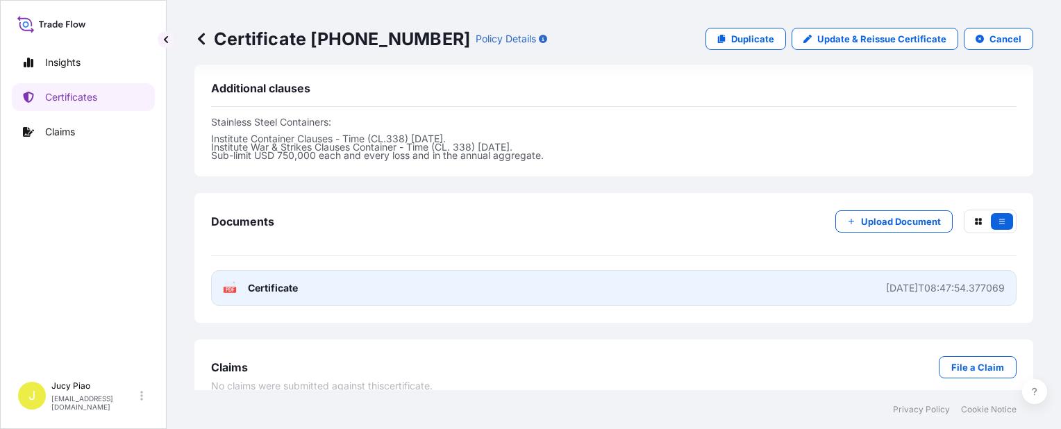
click at [736, 276] on link "PDF Certificate [DATE]T08:47:54.377069" at bounding box center [614, 288] width 806 height 36
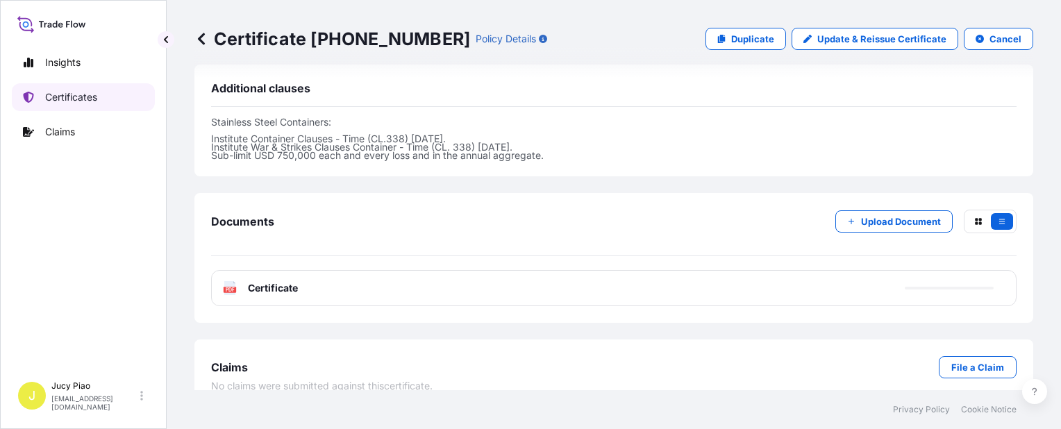
click at [79, 94] on p "Certificates" at bounding box center [71, 97] width 52 height 14
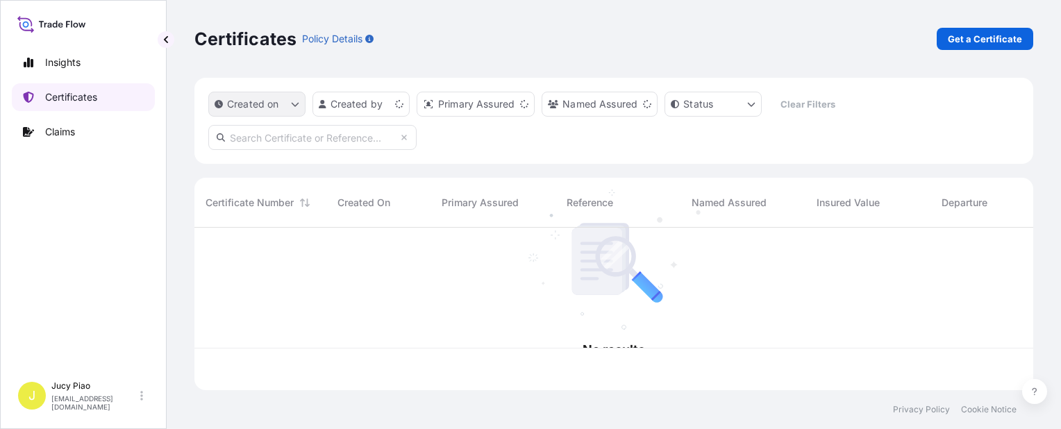
scroll to position [160, 828]
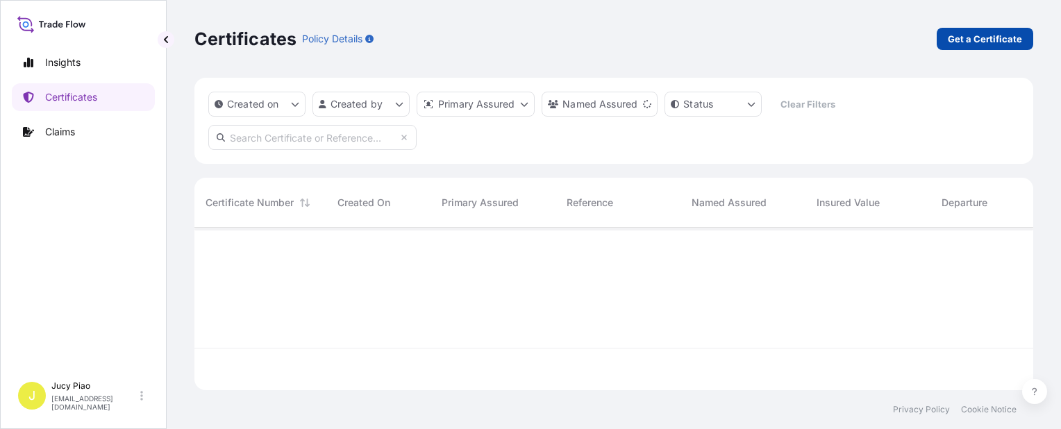
click at [955, 46] on link "Get a Certificate" at bounding box center [985, 39] width 97 height 22
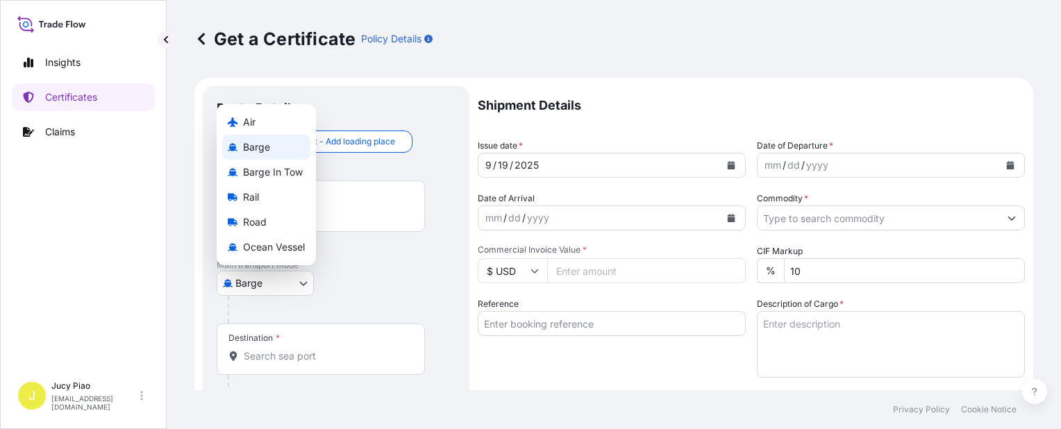
click at [258, 285] on body "Insights Certificates Claims J Jucy Piao [EMAIL_ADDRESS][DOMAIN_NAME] Get a Cer…" at bounding box center [530, 214] width 1061 height 429
click at [275, 250] on span "Ocean Vessel" at bounding box center [274, 247] width 62 height 14
select select "Ocean Vessel"
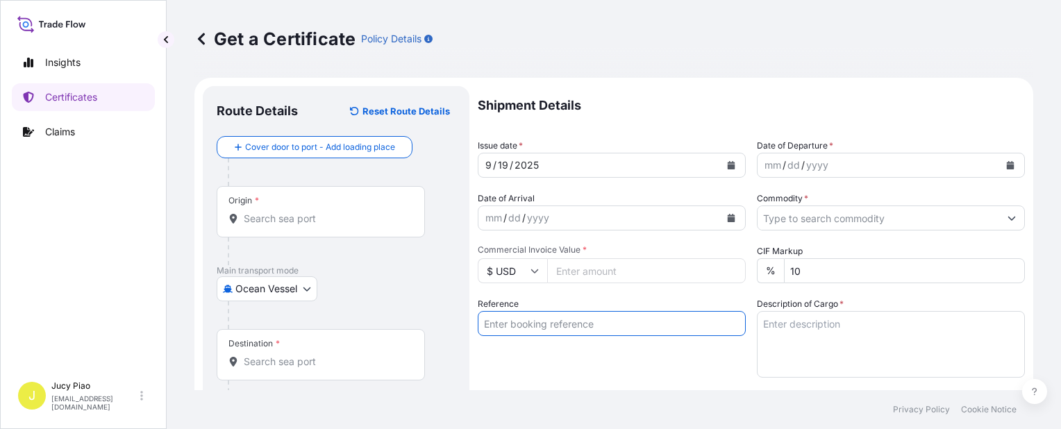
click at [542, 321] on input "Reference" at bounding box center [612, 323] width 268 height 25
paste input "CSHSE0433052"
type input "CSHSE0433052"
click at [542, 346] on div "Reference CSHSE0433052" at bounding box center [612, 337] width 268 height 81
drag, startPoint x: 565, startPoint y: 340, endPoint x: 603, endPoint y: 358, distance: 41.3
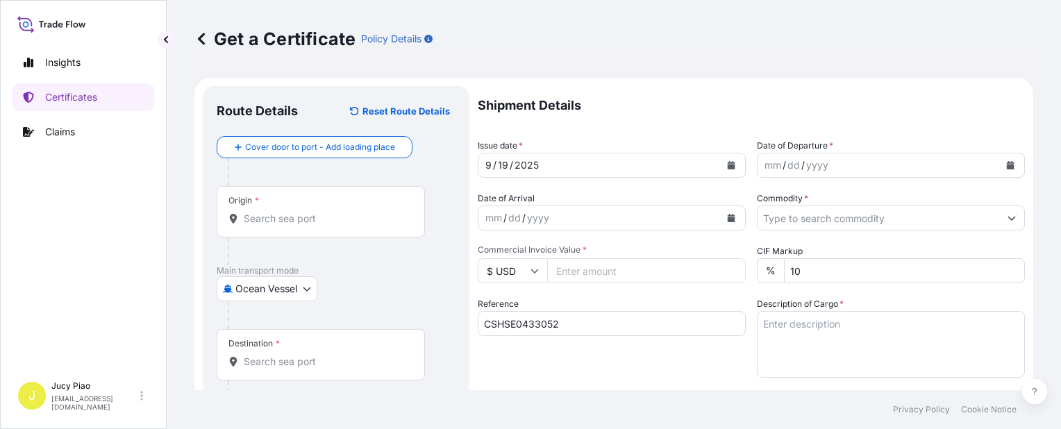
click at [566, 340] on div "Reference CSHSE0433052" at bounding box center [612, 337] width 268 height 81
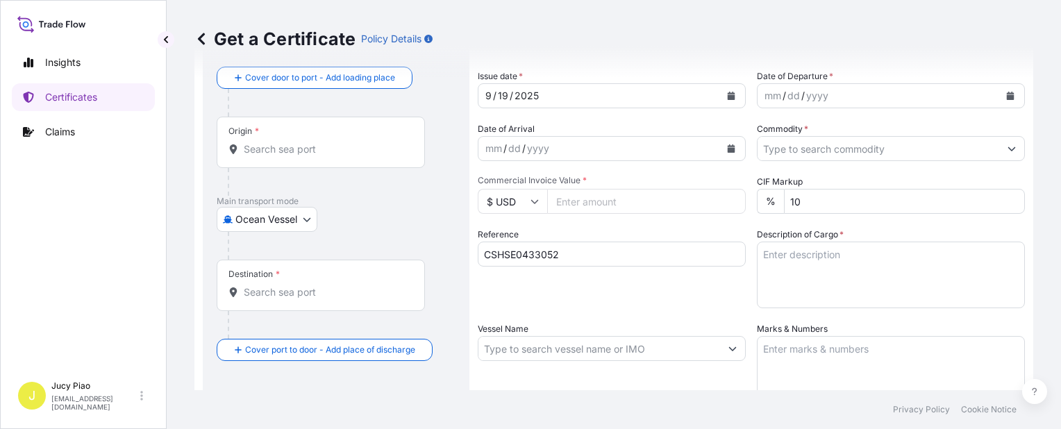
click at [562, 343] on input "Vessel Name" at bounding box center [600, 348] width 242 height 25
paste input "SITC [GEOGRAPHIC_DATA]"
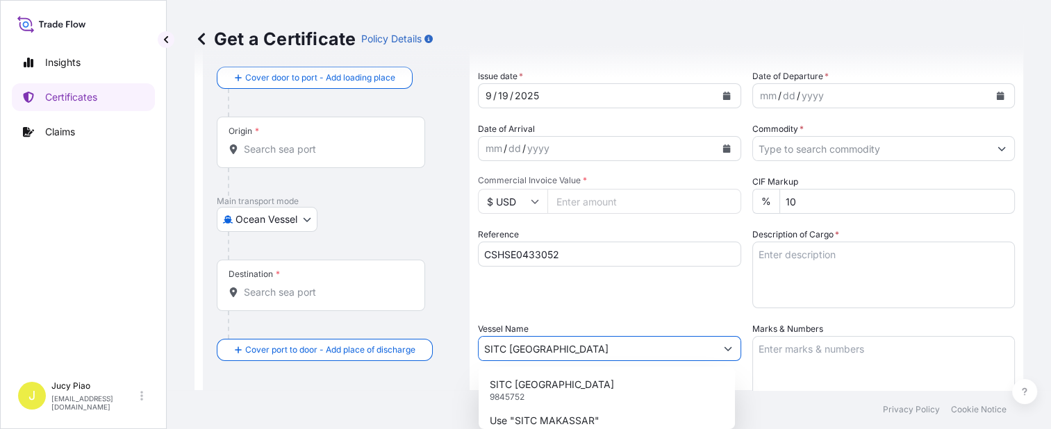
click at [562, 374] on div "SITC MAKASSAR 9845752" at bounding box center [606, 390] width 245 height 36
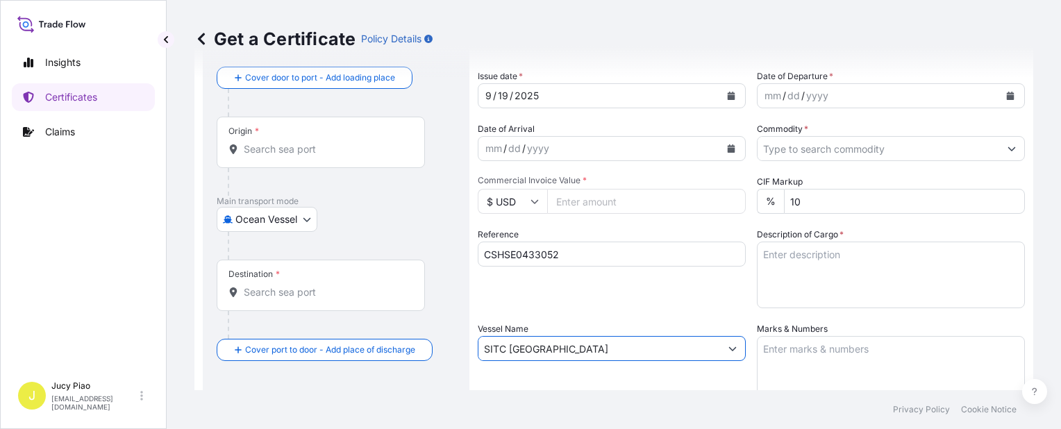
type input "SITC [GEOGRAPHIC_DATA]"
click at [560, 381] on div "Vessel Name SITC MAKASSAR" at bounding box center [612, 363] width 268 height 83
click at [315, 150] on input "Origin *" at bounding box center [326, 149] width 164 height 14
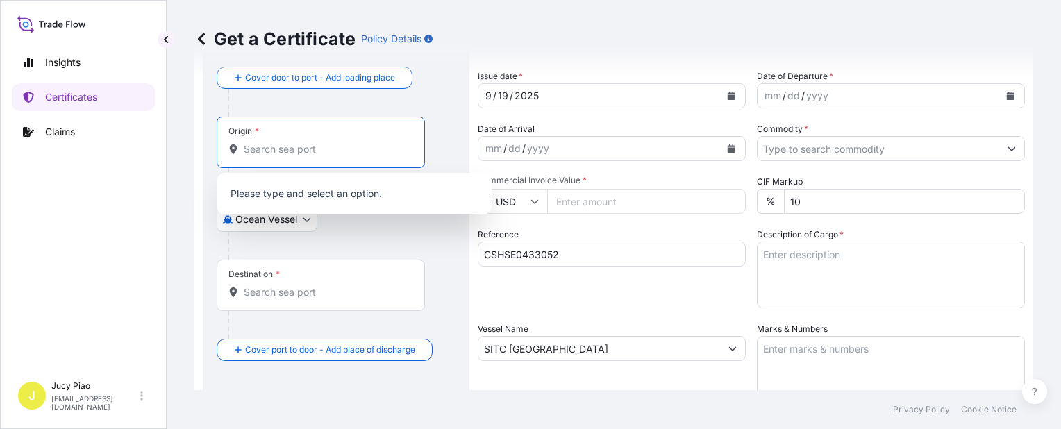
paste input "[GEOGRAPHIC_DATA]"
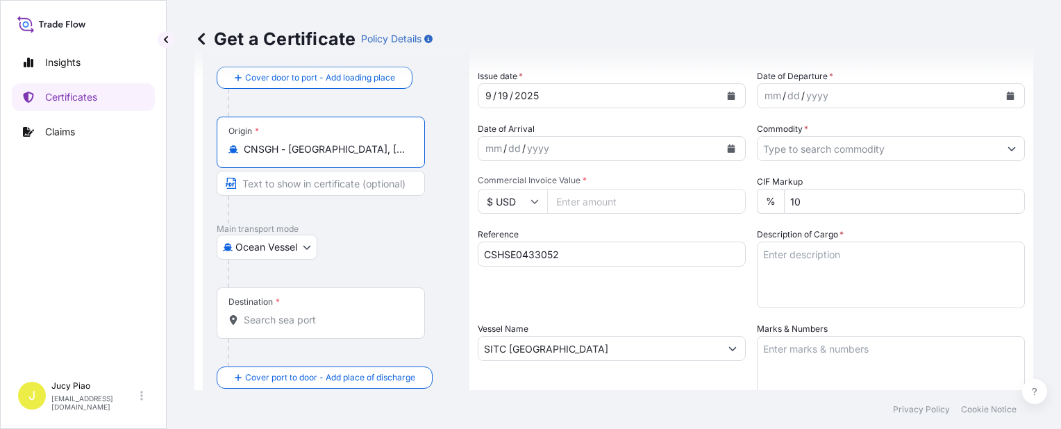
drag, startPoint x: 290, startPoint y: 153, endPoint x: 388, endPoint y: 156, distance: 98.0
click at [388, 156] on input "CNSGH - [GEOGRAPHIC_DATA], [GEOGRAPHIC_DATA]" at bounding box center [326, 149] width 164 height 14
type input "CNSGH - [GEOGRAPHIC_DATA], [GEOGRAPHIC_DATA]"
click at [346, 192] on input "Text to appear on certificate" at bounding box center [321, 183] width 208 height 25
paste input "[GEOGRAPHIC_DATA], [GEOGRAPHIC_DATA]"
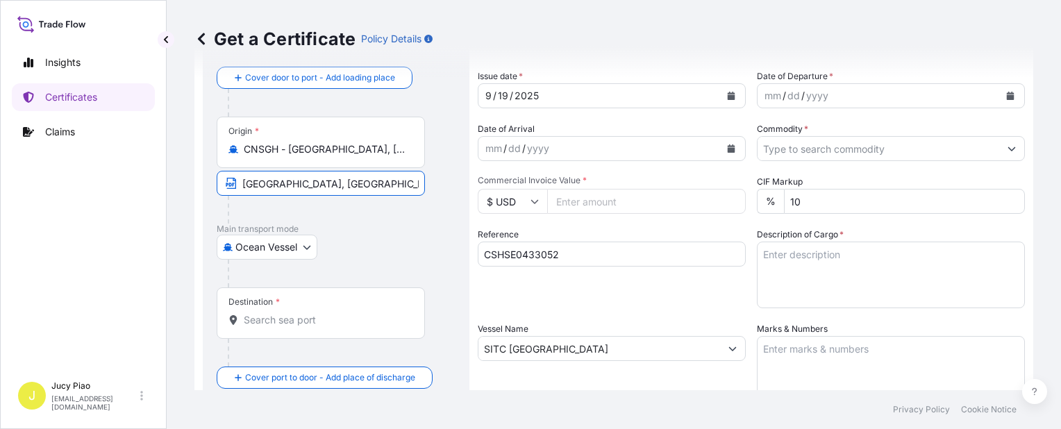
type input "[GEOGRAPHIC_DATA], [GEOGRAPHIC_DATA]"
click at [305, 324] on input "Destination *" at bounding box center [326, 320] width 164 height 14
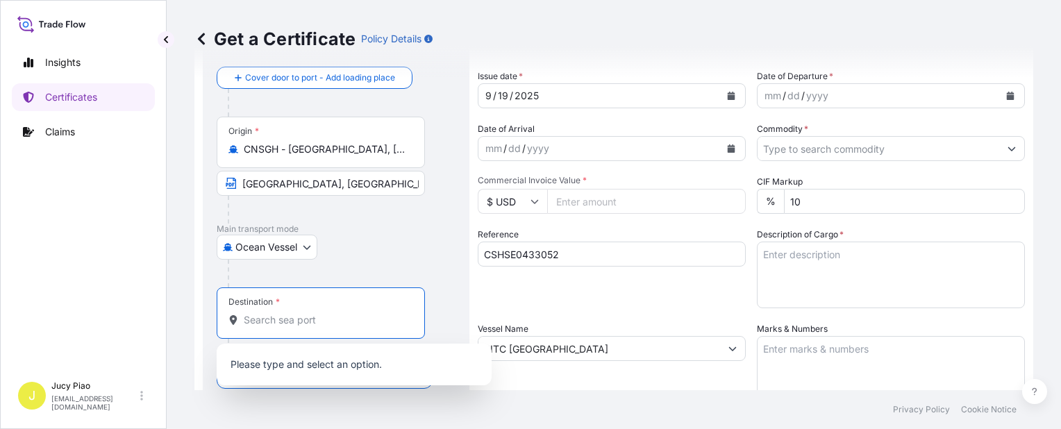
paste input "[GEOGRAPHIC_DATA]"
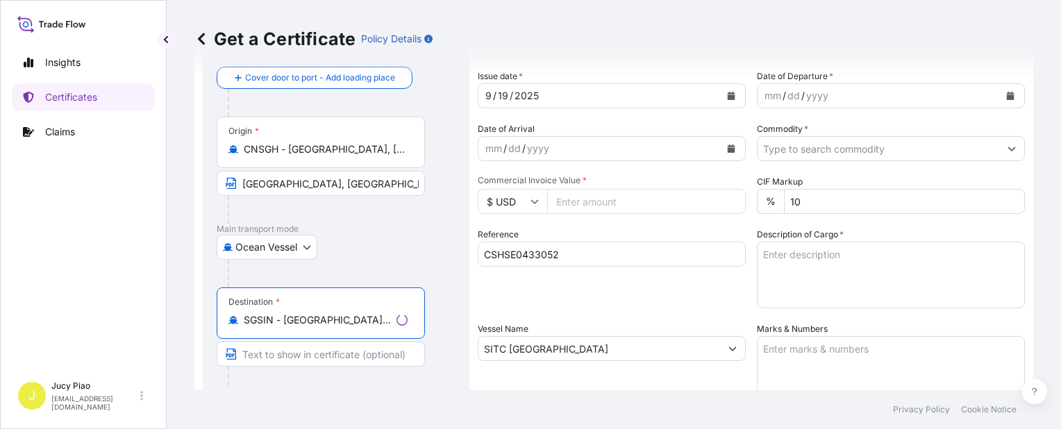
drag, startPoint x: 284, startPoint y: 318, endPoint x: 426, endPoint y: 343, distance: 143.9
click at [426, 343] on div "Destination * SGSIN - [GEOGRAPHIC_DATA], [GEOGRAPHIC_DATA]" at bounding box center [336, 341] width 239 height 107
type input "SGSIN - [GEOGRAPHIC_DATA], [GEOGRAPHIC_DATA]"
click at [335, 350] on input "Text to appear on certificate" at bounding box center [321, 354] width 208 height 25
paste input "[GEOGRAPHIC_DATA], [GEOGRAPHIC_DATA]"
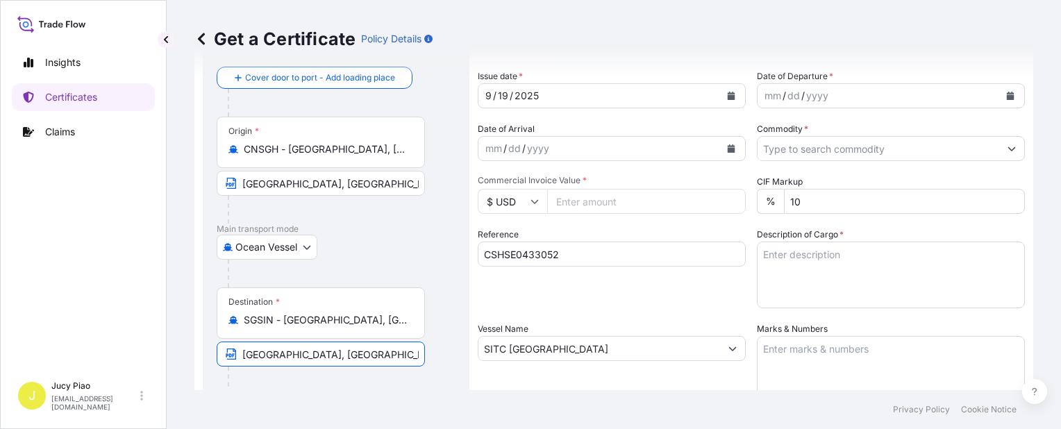
type input "[GEOGRAPHIC_DATA], [GEOGRAPHIC_DATA]"
click at [631, 292] on div "Reference CSHSE0433052" at bounding box center [612, 268] width 268 height 81
click at [529, 96] on div "2025" at bounding box center [526, 96] width 27 height 17
click at [493, 91] on div "/" at bounding box center [494, 96] width 3 height 17
click at [502, 92] on div "19" at bounding box center [503, 96] width 13 height 17
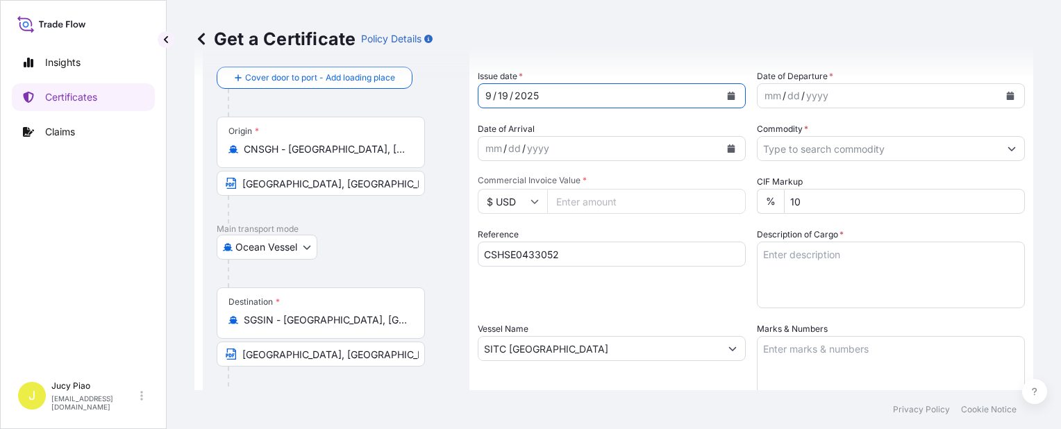
click at [505, 95] on div "19" at bounding box center [503, 96] width 13 height 17
click at [766, 92] on div "mm" at bounding box center [772, 96] width 19 height 17
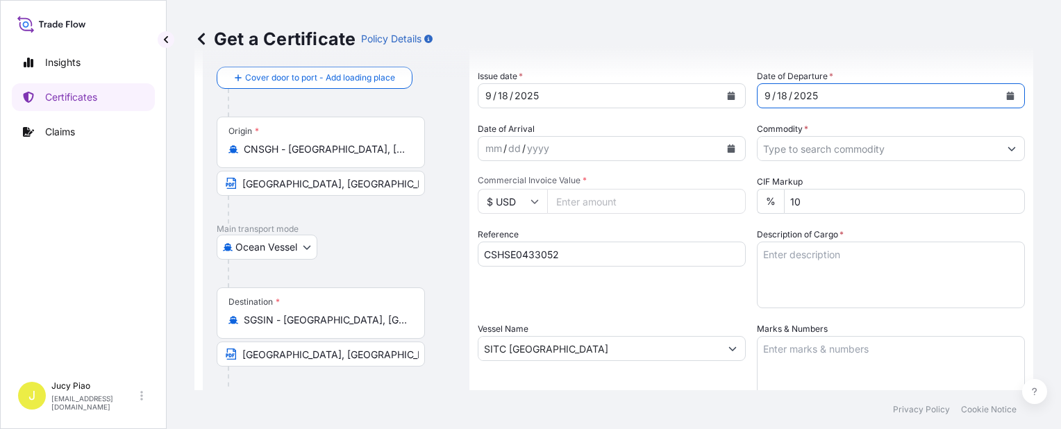
click at [843, 151] on input "Commodity *" at bounding box center [879, 148] width 242 height 25
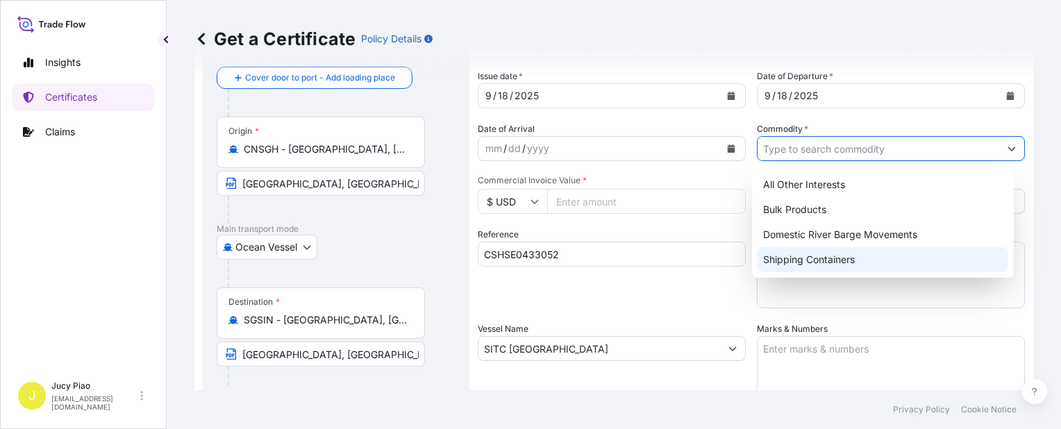
click at [800, 264] on div "Shipping Containers" at bounding box center [883, 259] width 251 height 25
type input "Shipping Containers"
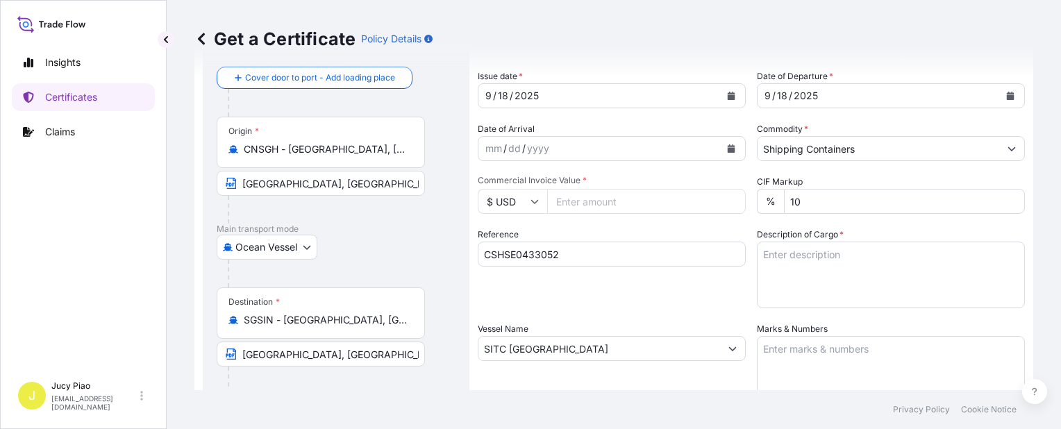
click at [588, 197] on input "Commercial Invoice Value *" at bounding box center [646, 201] width 199 height 25
type input "7552.5"
click at [828, 267] on textarea "Description of Cargo *" at bounding box center [891, 275] width 268 height 67
paste textarea "[GEOGRAPHIC_DATA], [GEOGRAPHIC_DATA]"
drag, startPoint x: 860, startPoint y: 257, endPoint x: 720, endPoint y: 251, distance: 140.5
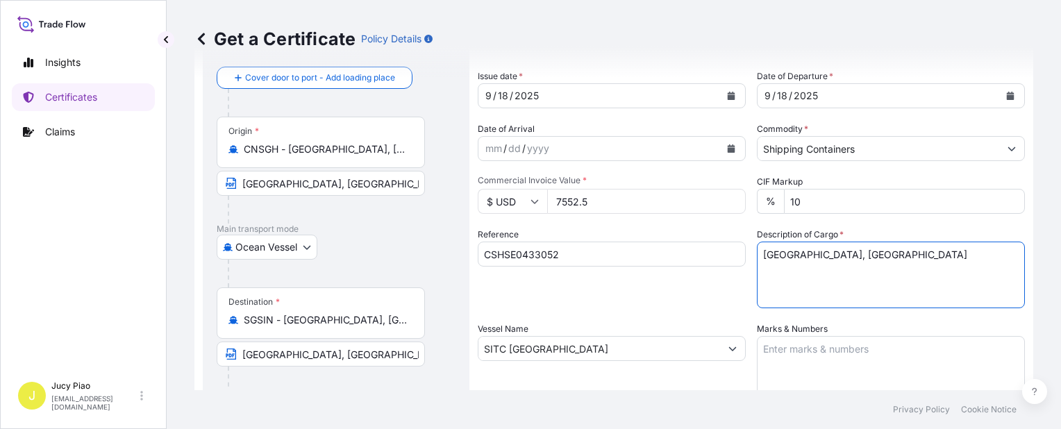
click at [719, 251] on div "Shipment Details Issue date * [DATE] Date of Departure * [DATE] Date of Arrival…" at bounding box center [751, 348] width 547 height 662
paste textarea "LANCO(TM) 1510 EF, BAG"
paste textarea "4 PALLETS (53 BAGS)"
paste textarea "HS CODE:271220"
type textarea "LANCO(TM) 1510 EF, BAG 4 PALLETS (53 BAGS) HS CODE:271220"
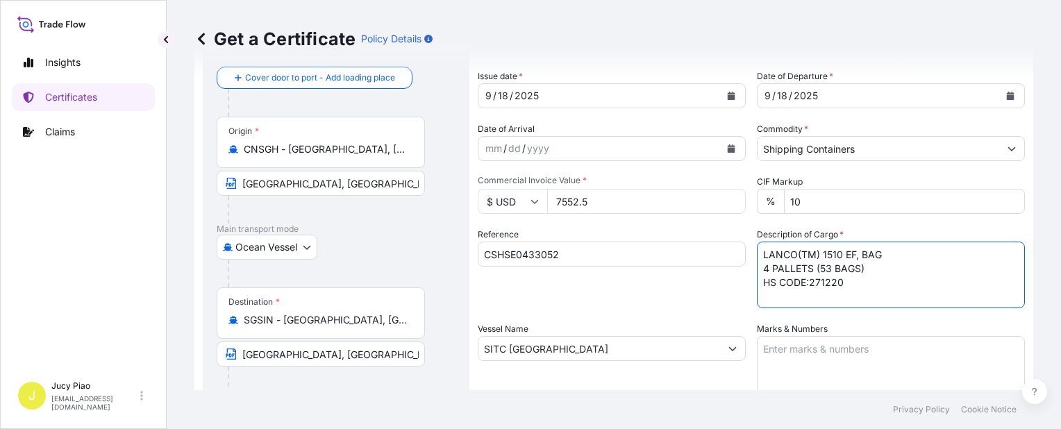
click at [795, 370] on textarea "Marks & Numbers" at bounding box center [891, 370] width 268 height 69
paste textarea "VALSPAR"
paste textarea "PO : 106001"
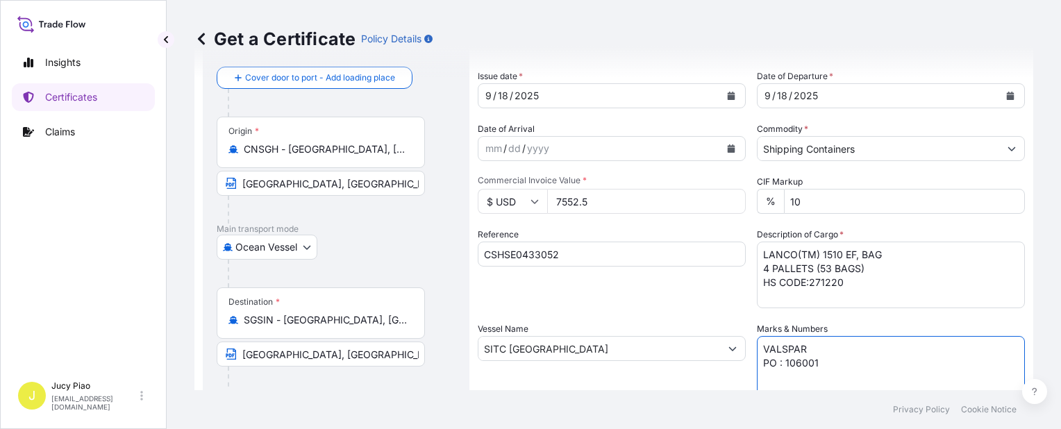
paste textarea "[GEOGRAPHIC_DATA]"
type textarea "VALSPAR PO : 106001 [GEOGRAPHIC_DATA]"
click at [690, 376] on div "Vessel Name SITC MAKASSAR" at bounding box center [612, 363] width 268 height 83
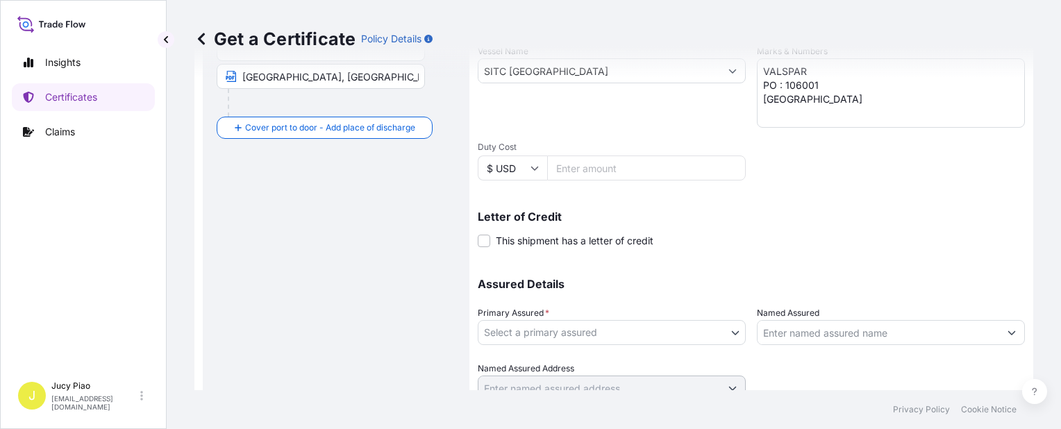
scroll to position [404, 0]
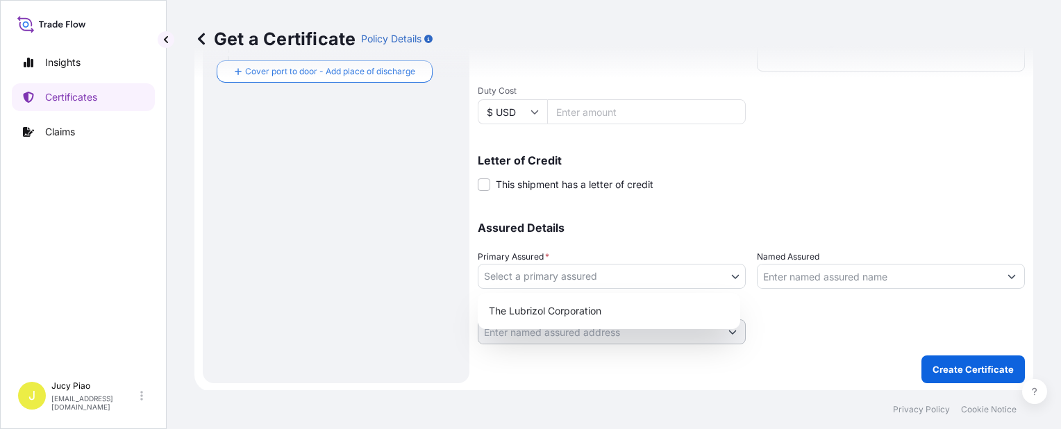
click at [674, 281] on body "Insights Certificates Claims J Jucy Piao [EMAIL_ADDRESS][DOMAIN_NAME] Get a Cer…" at bounding box center [530, 214] width 1061 height 429
click at [637, 327] on div "The Lubrizol Corporation" at bounding box center [609, 311] width 263 height 36
click at [641, 315] on div "The Lubrizol Corporation" at bounding box center [608, 311] width 251 height 25
select select "31566"
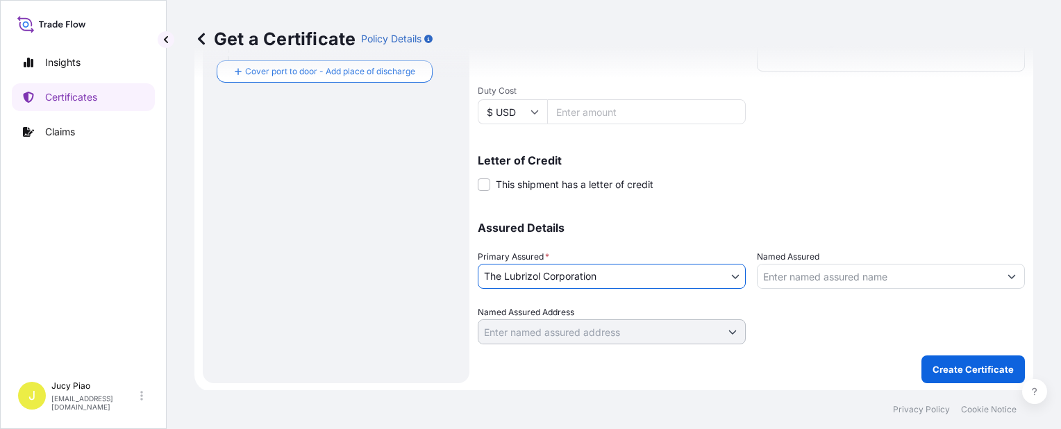
click at [807, 276] on input "Named Assured" at bounding box center [879, 276] width 242 height 25
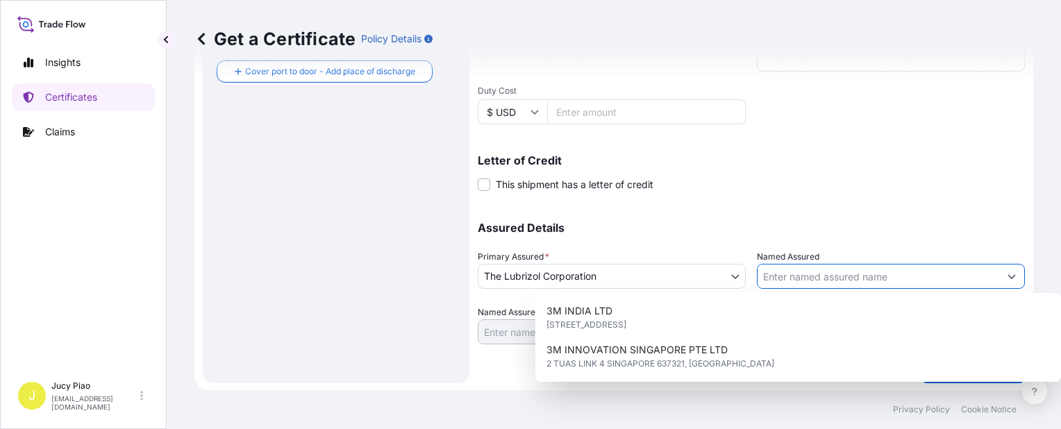
paste input "THE VALSPAR ([GEOGRAPHIC_DATA]) CORPORATION PTE. LTD."
type input "THE VALSPAR ([GEOGRAPHIC_DATA]) CORPORATION PTE. LTD."
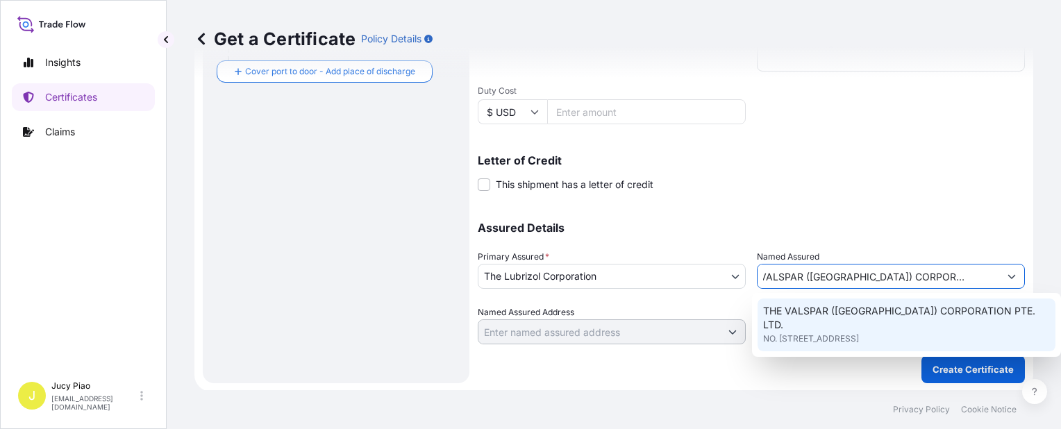
click at [833, 332] on span "NO. [STREET_ADDRESS]" at bounding box center [811, 339] width 96 height 14
type input "NO. [STREET_ADDRESS]"
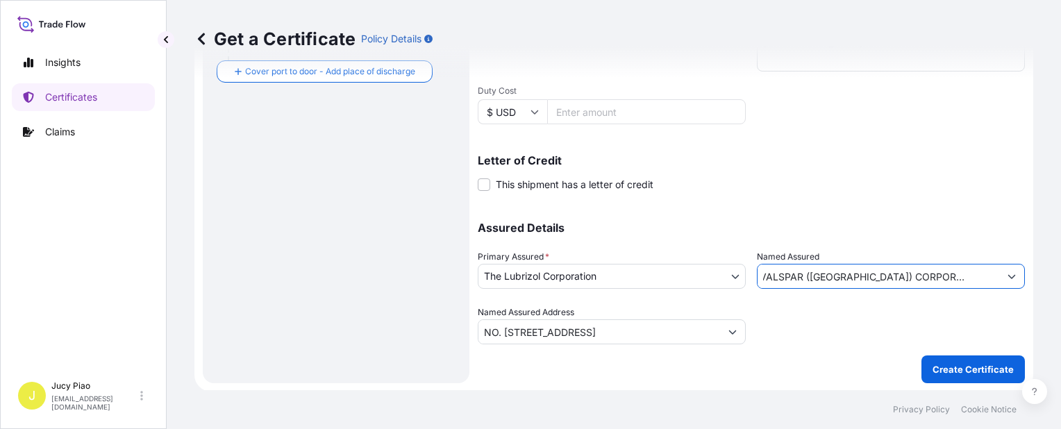
type input "THE VALSPAR ([GEOGRAPHIC_DATA]) CORPORATION PTE. LTD."
click at [870, 332] on div at bounding box center [891, 325] width 268 height 39
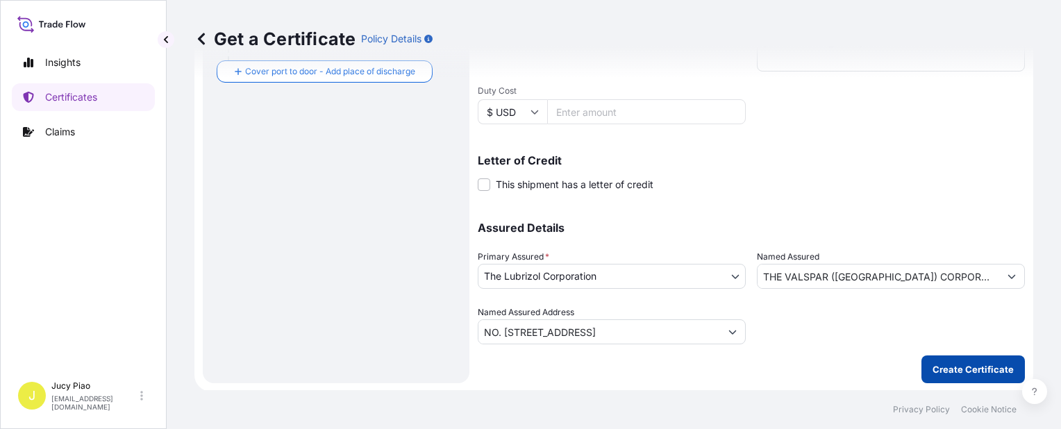
click at [934, 370] on p "Create Certificate" at bounding box center [973, 370] width 81 height 14
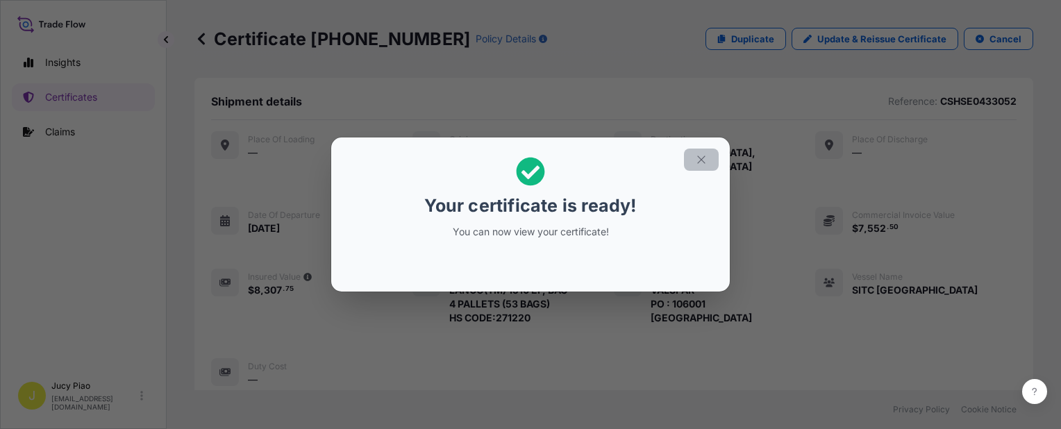
click at [702, 160] on icon "button" at bounding box center [701, 160] width 8 height 8
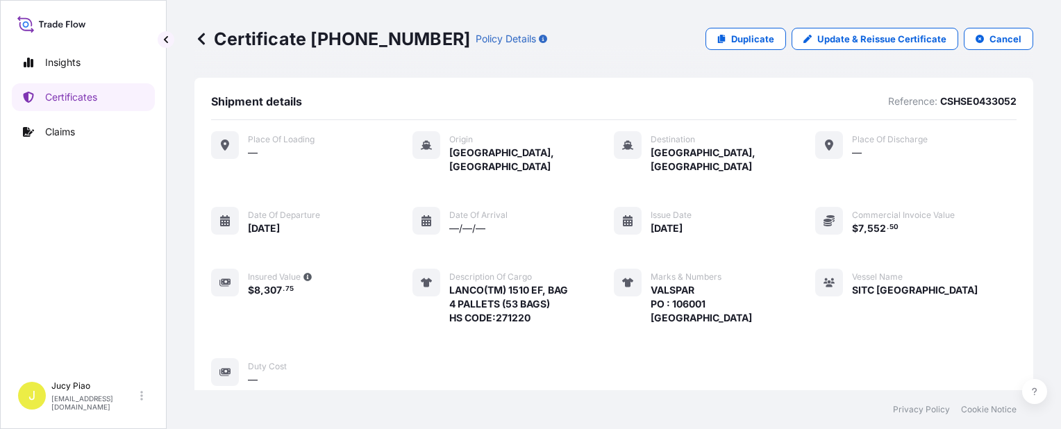
click at [777, 201] on div "Place of Loading — Origin [GEOGRAPHIC_DATA], [GEOGRAPHIC_DATA] Destination [GEO…" at bounding box center [614, 259] width 806 height 256
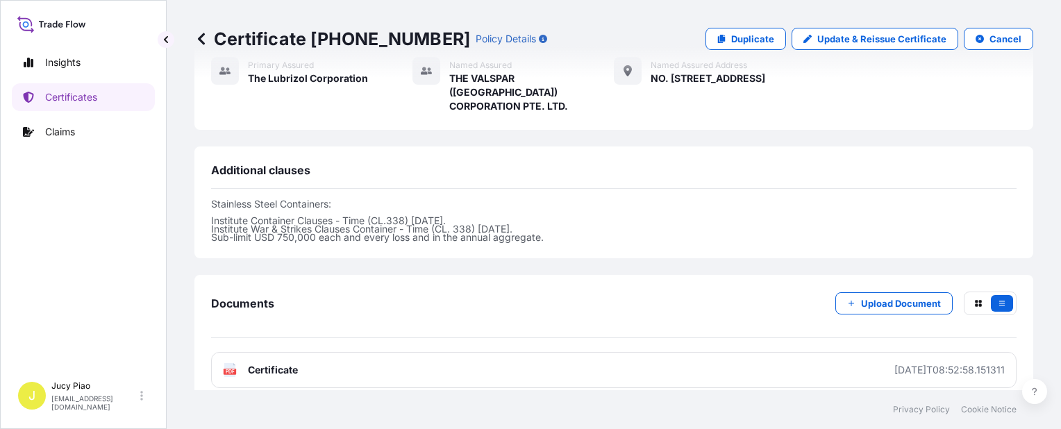
scroll to position [485, 0]
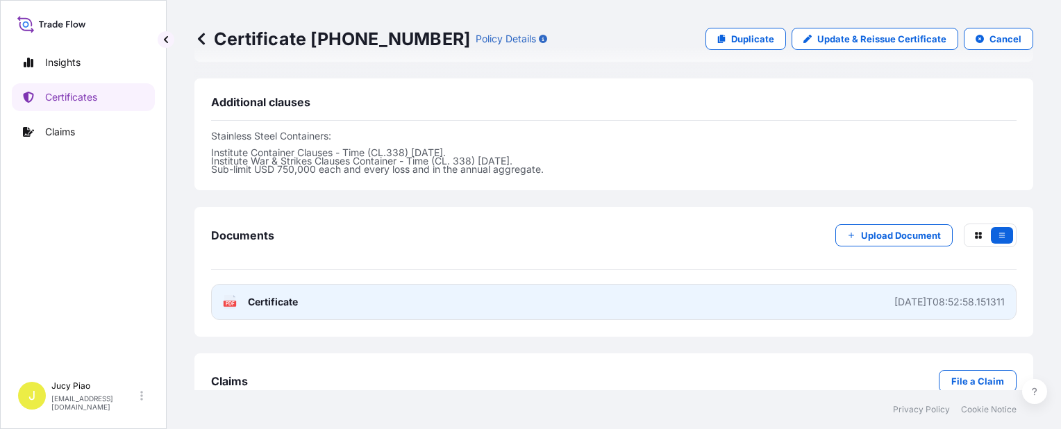
click at [772, 284] on link "PDF Certificate [DATE]T08:52:58.151311" at bounding box center [614, 302] width 806 height 36
